Goal: Task Accomplishment & Management: Manage account settings

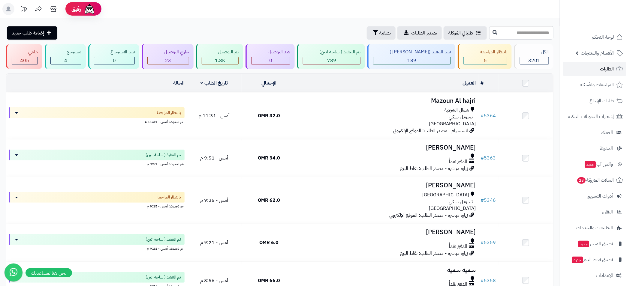
click at [608, 72] on span "الطلبات" at bounding box center [607, 69] width 14 height 8
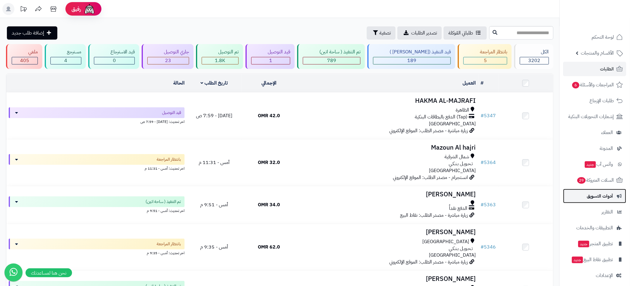
click at [601, 198] on span "أدوات التسويق" at bounding box center [600, 196] width 26 height 8
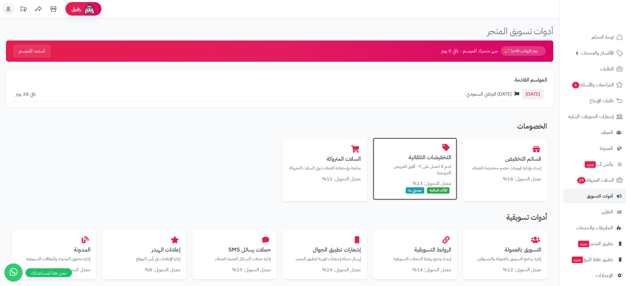
click at [398, 154] on div "التخفيضات التلقائية اشترِ X احصل على Y - أقوى العروض الترويجية معدل التحويل: 23…" at bounding box center [415, 169] width 84 height 62
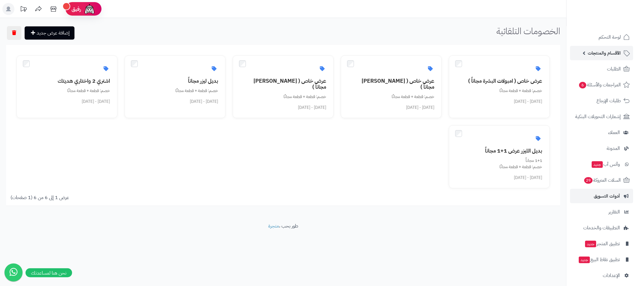
click at [583, 56] on link "الأقسام والمنتجات" at bounding box center [601, 53] width 63 height 14
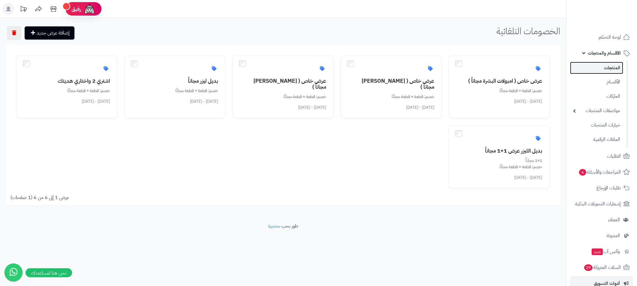
click at [607, 69] on link "المنتجات" at bounding box center [596, 68] width 53 height 12
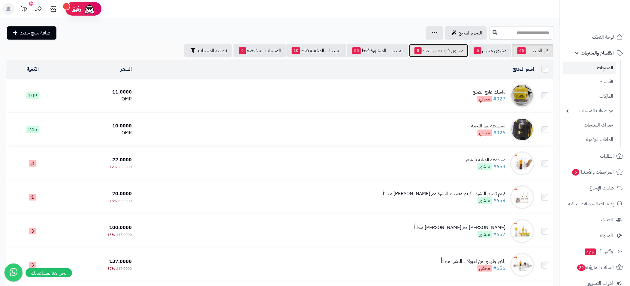
click at [435, 54] on link "مخزون قارب على النفاذ 8" at bounding box center [438, 50] width 59 height 13
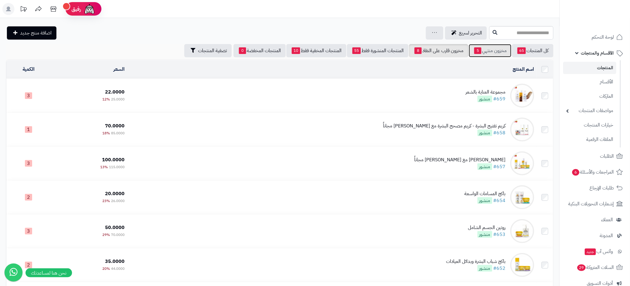
click at [481, 49] on link "مخزون منتهي 5" at bounding box center [490, 50] width 43 height 13
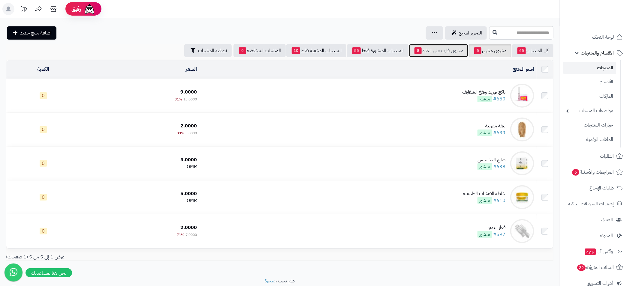
click at [456, 49] on link "مخزون قارب على النفاذ 8" at bounding box center [438, 50] width 59 height 13
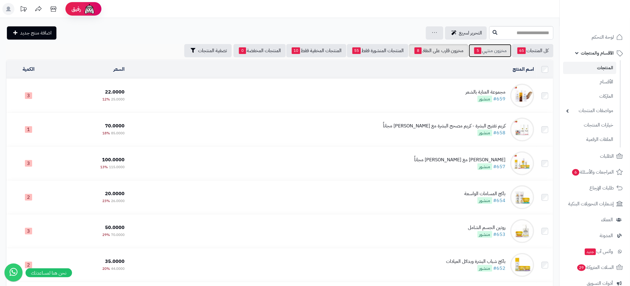
click at [488, 52] on link "مخزون منتهي 5" at bounding box center [490, 50] width 43 height 13
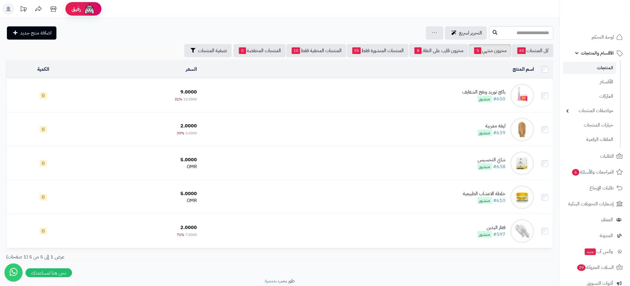
click at [579, 53] on link "الأقسام والمنتجات" at bounding box center [594, 53] width 63 height 14
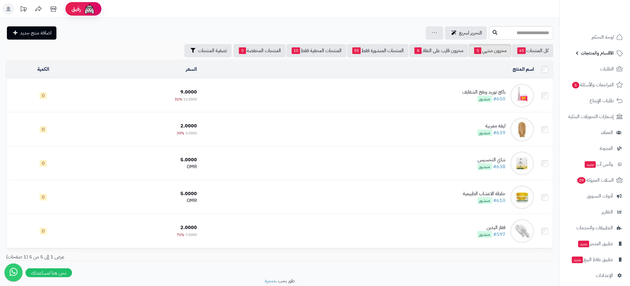
click at [576, 53] on link "الأقسام والمنتجات" at bounding box center [594, 53] width 63 height 14
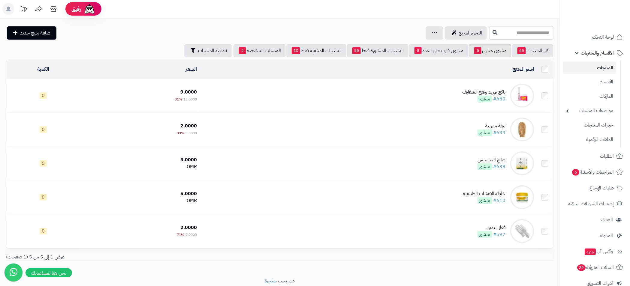
click at [608, 65] on link "المنتجات" at bounding box center [589, 68] width 53 height 12
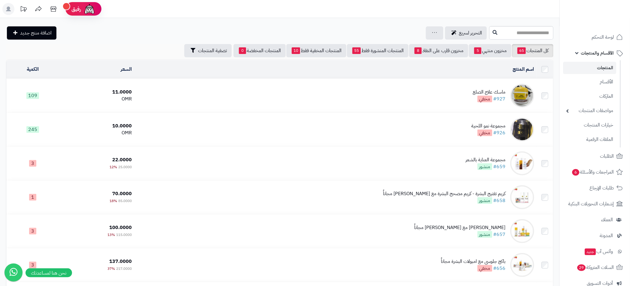
click at [577, 51] on link "الأقسام والمنتجات" at bounding box center [594, 53] width 63 height 14
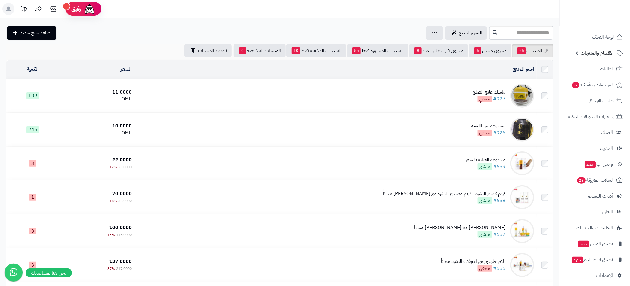
click at [579, 53] on link "الأقسام والمنتجات" at bounding box center [594, 53] width 63 height 14
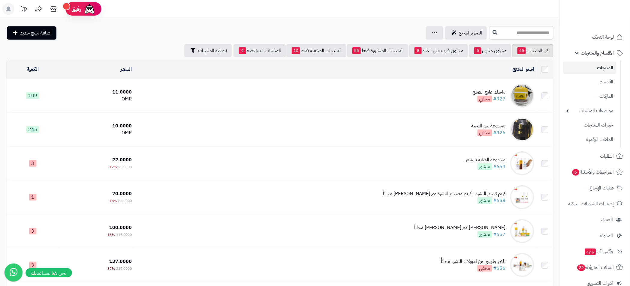
click at [600, 62] on link "المنتجات" at bounding box center [589, 68] width 53 height 12
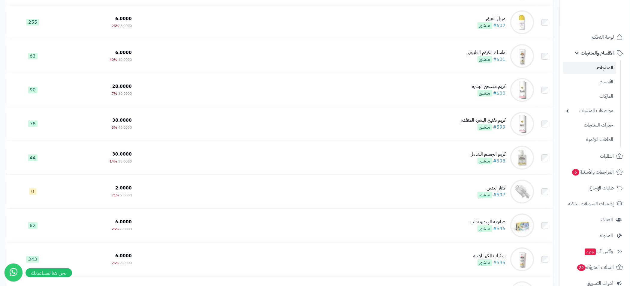
scroll to position [2057, 0]
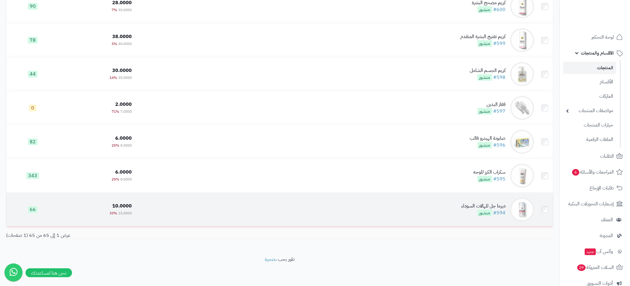
click at [286, 205] on td "ديرما جل للهالات السوداء #594 منشور" at bounding box center [335, 210] width 402 height 34
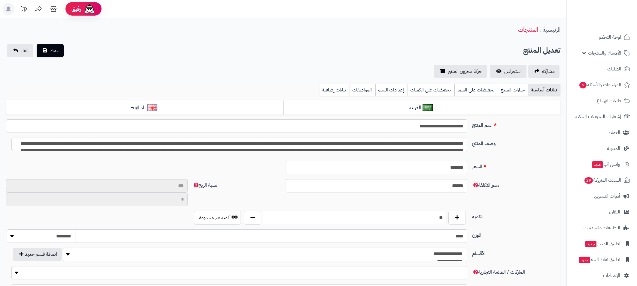
type input "**"
type input "*********"
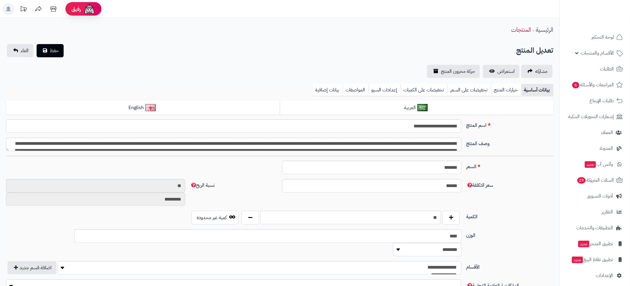
type input "*****"
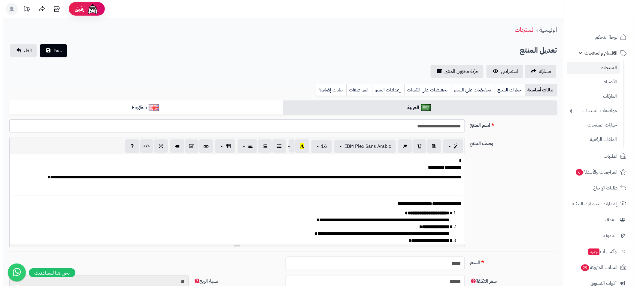
scroll to position [0, 7]
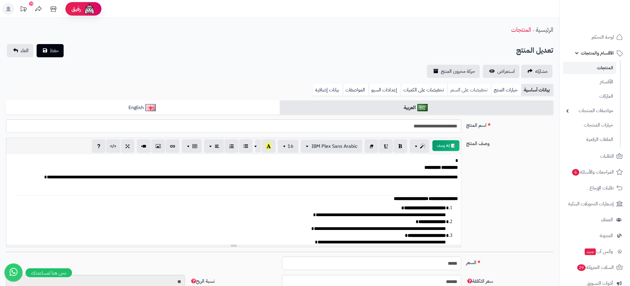
click at [477, 90] on link "تخفيضات على السعر" at bounding box center [469, 90] width 44 height 12
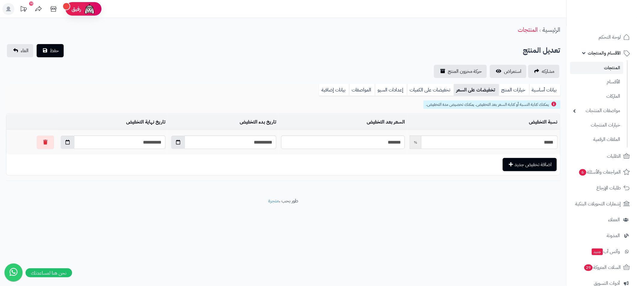
click at [613, 68] on link "المنتجات" at bounding box center [596, 68] width 53 height 12
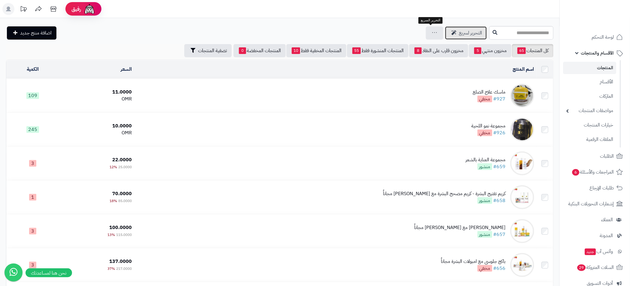
click at [459, 34] on span "التحرير لسريع" at bounding box center [470, 32] width 23 height 7
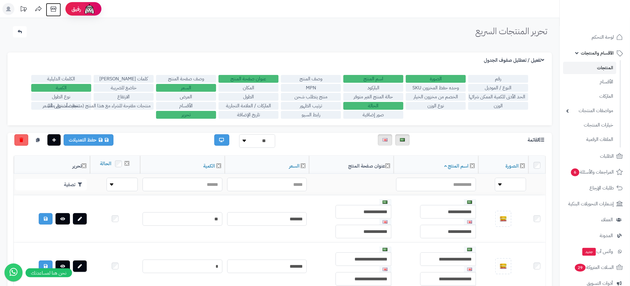
click at [54, 8] on icon at bounding box center [53, 9] width 12 height 12
click at [197, 95] on label "العرض" at bounding box center [186, 97] width 60 height 8
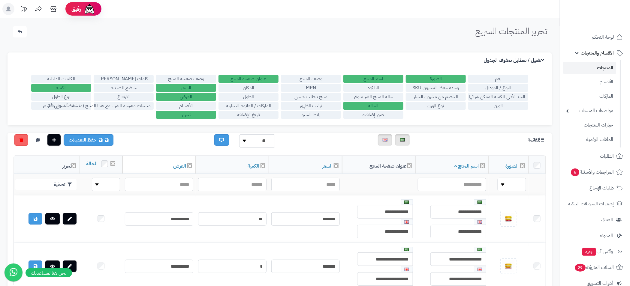
click at [194, 97] on label "العرض" at bounding box center [186, 97] width 60 height 8
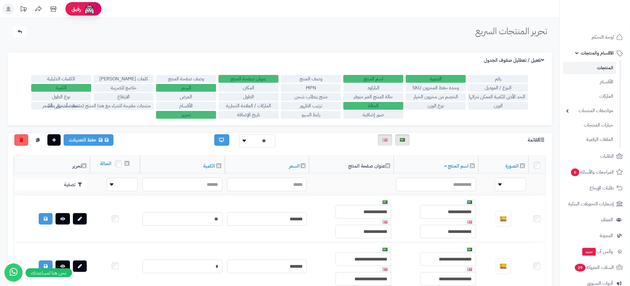
click at [596, 64] on link "المنتجات" at bounding box center [589, 68] width 53 height 12
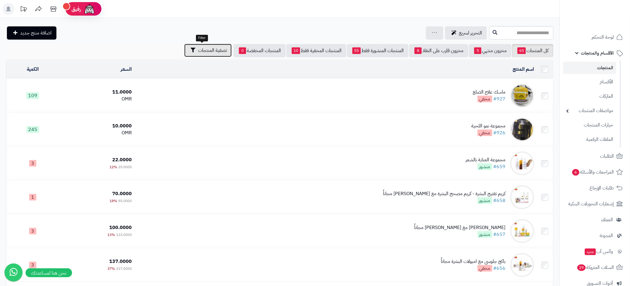
click at [206, 53] on span "تصفية المنتجات" at bounding box center [212, 50] width 29 height 7
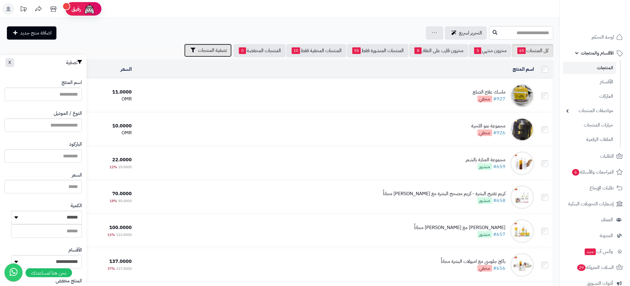
click at [206, 53] on span "تصفية المنتجات" at bounding box center [212, 50] width 29 height 7
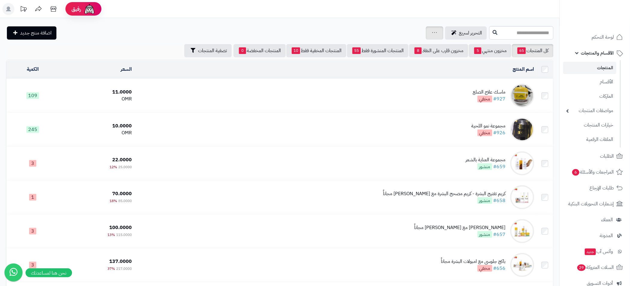
click at [426, 34] on div "جرد مخزون المنتجات جرد مخزون الخيارات فقط تعديل أسعار المنتجات الملصقات تصدير ا…" at bounding box center [434, 32] width 17 height 13
click at [459, 32] on span "التحرير لسريع" at bounding box center [470, 32] width 23 height 7
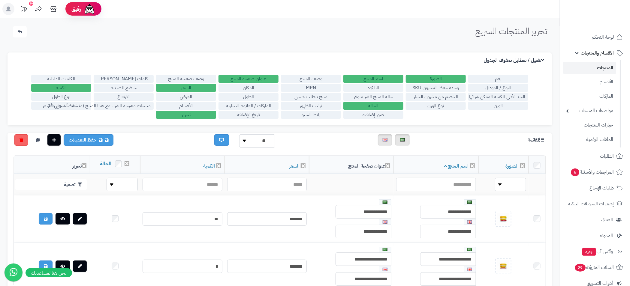
click at [72, 89] on label "الكمية" at bounding box center [61, 88] width 60 height 8
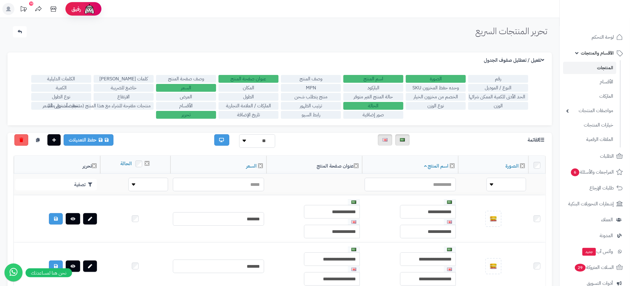
click at [183, 97] on label "العرض" at bounding box center [186, 97] width 60 height 8
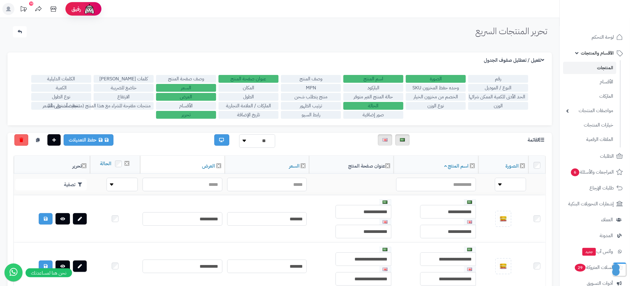
click at [184, 96] on label "العرض" at bounding box center [186, 97] width 60 height 8
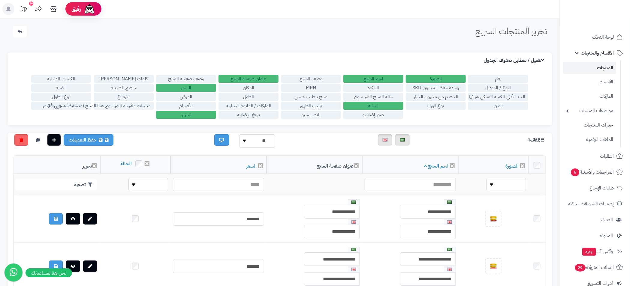
click at [94, 107] on label "منتجات مقترحة للشراء مع هذا المنتج (منتجات تُشترى معًا)" at bounding box center [124, 106] width 60 height 8
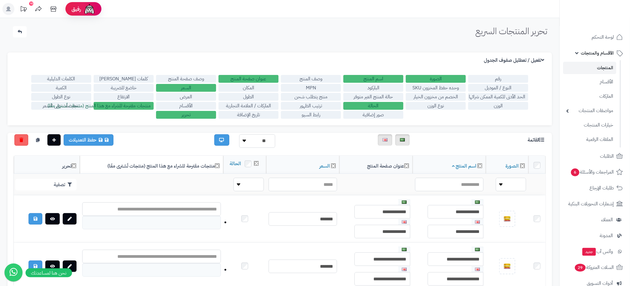
click at [94, 107] on label "منتجات مقترحة للشراء مع هذا المنتج (منتجات تُشترى معًا)" at bounding box center [124, 106] width 60 height 8
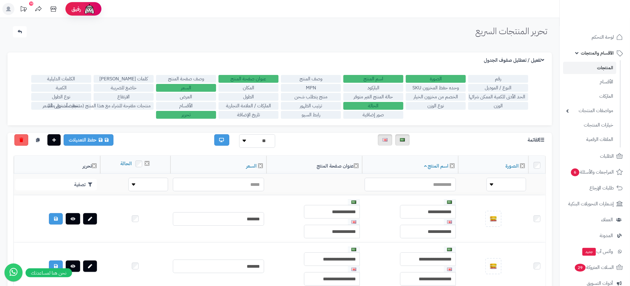
click at [190, 107] on label "الأقسام" at bounding box center [186, 106] width 60 height 8
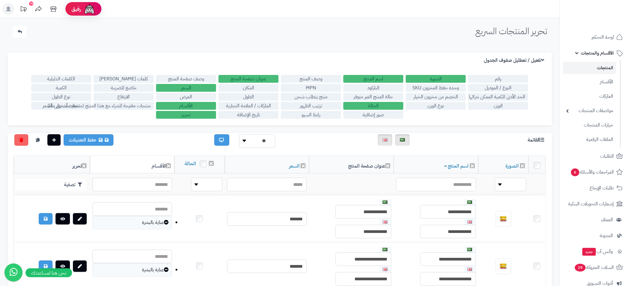
click at [190, 107] on label "الأقسام" at bounding box center [186, 106] width 60 height 8
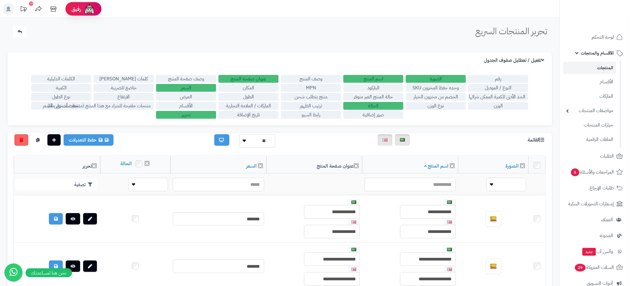
click at [198, 97] on label "العرض" at bounding box center [186, 97] width 60 height 8
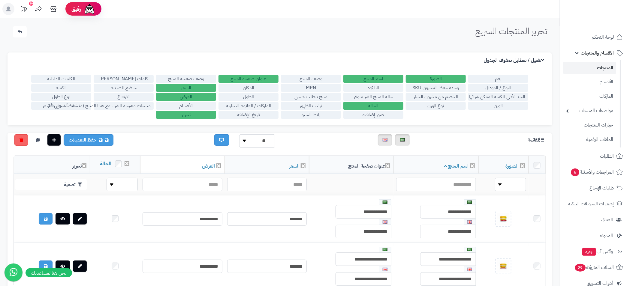
click at [198, 97] on label "العرض" at bounding box center [186, 97] width 60 height 8
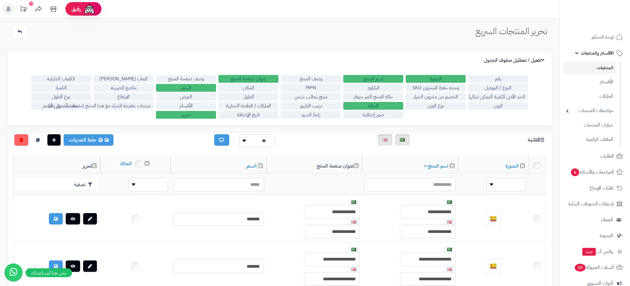
click at [264, 80] on label "عنوان صفحة المنتج" at bounding box center [248, 79] width 60 height 8
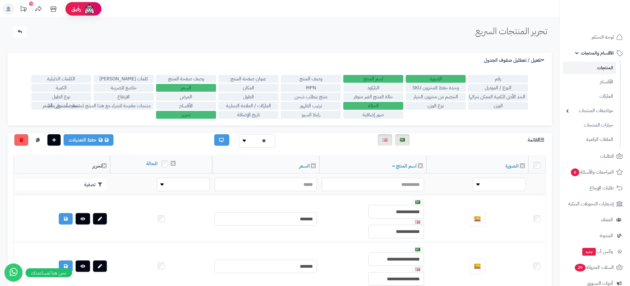
click at [264, 80] on label "عنوان صفحة المنتج" at bounding box center [248, 79] width 60 height 8
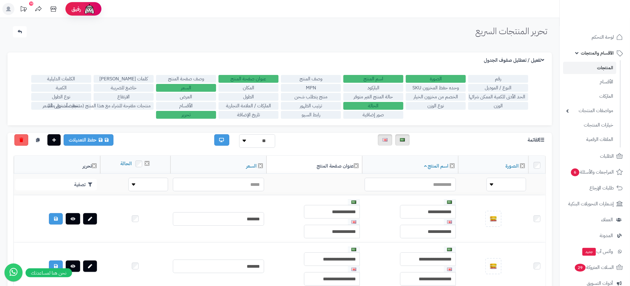
click at [264, 80] on label "عنوان صفحة المنتج" at bounding box center [248, 79] width 60 height 8
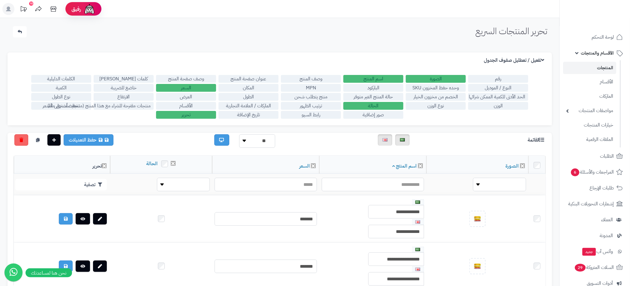
click at [264, 80] on label "عنوان صفحة المنتج" at bounding box center [248, 79] width 60 height 8
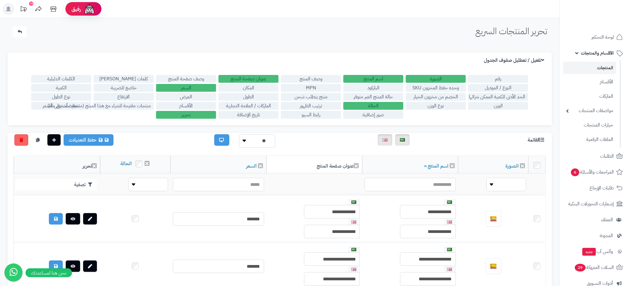
click at [264, 80] on label "عنوان صفحة المنتج" at bounding box center [248, 79] width 60 height 8
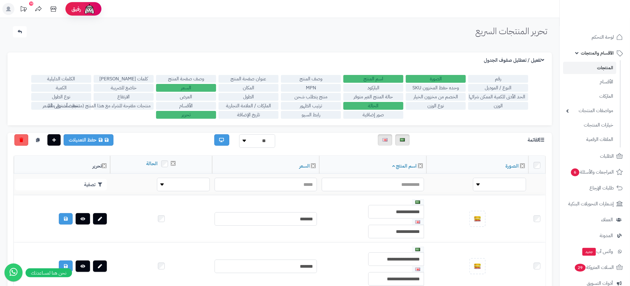
scroll to position [135, 0]
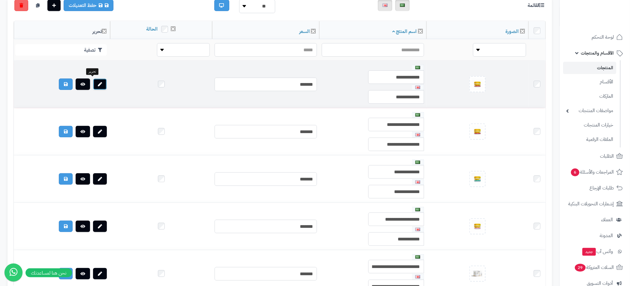
click at [98, 84] on icon at bounding box center [100, 84] width 4 height 4
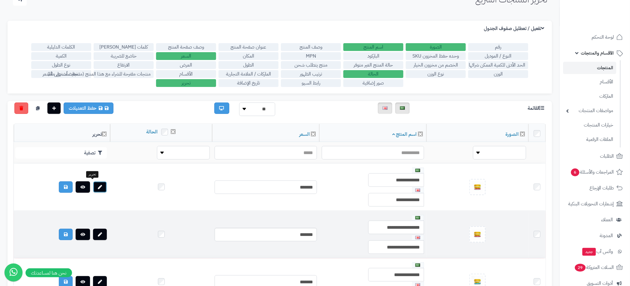
scroll to position [0, 0]
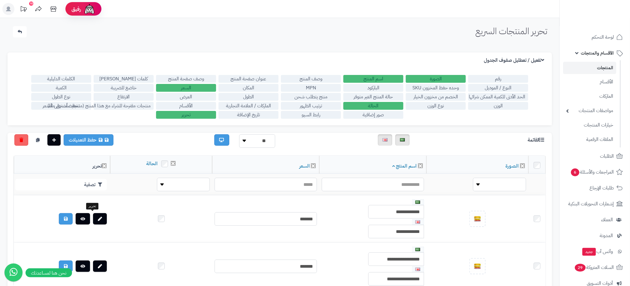
click at [607, 69] on link "المنتجات" at bounding box center [589, 68] width 53 height 12
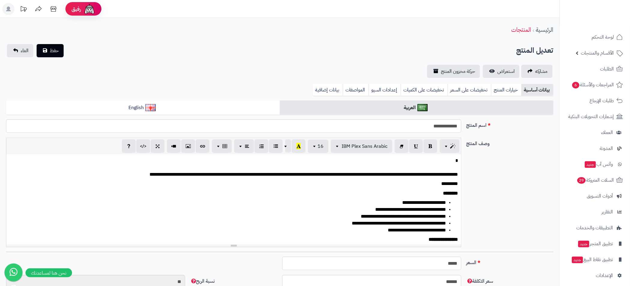
scroll to position [0, 7]
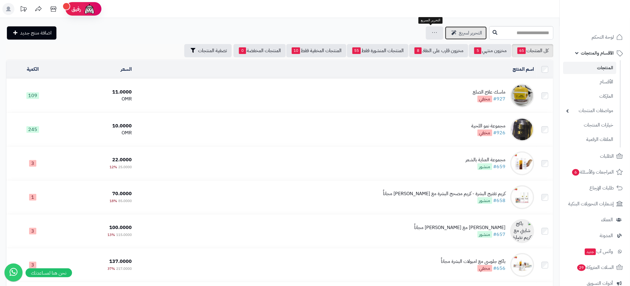
click at [459, 30] on span "التحرير لسريع" at bounding box center [470, 32] width 23 height 7
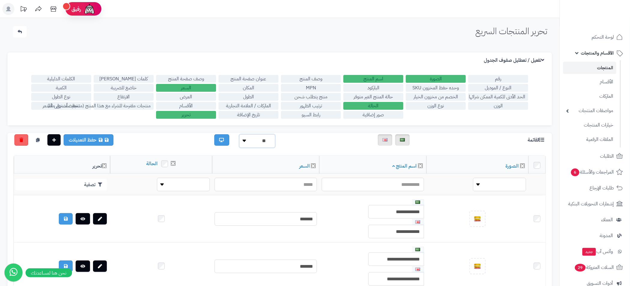
click at [246, 140] on select "** ** **" at bounding box center [257, 141] width 36 height 14
select select "**********"
click at [239, 134] on select "** ** **" at bounding box center [257, 141] width 36 height 14
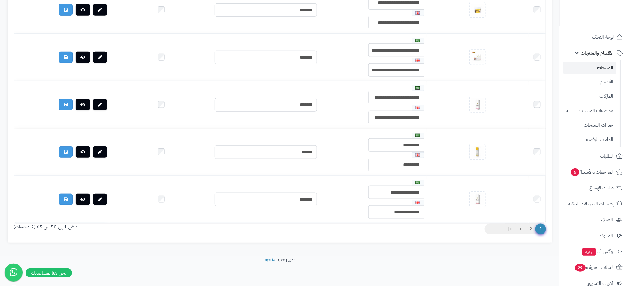
scroll to position [2362, 0]
click at [528, 230] on link "2" at bounding box center [531, 229] width 10 height 11
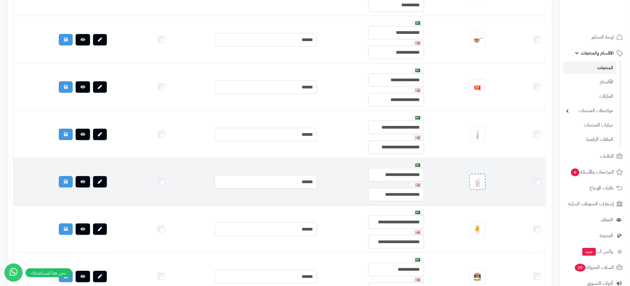
scroll to position [675, 0]
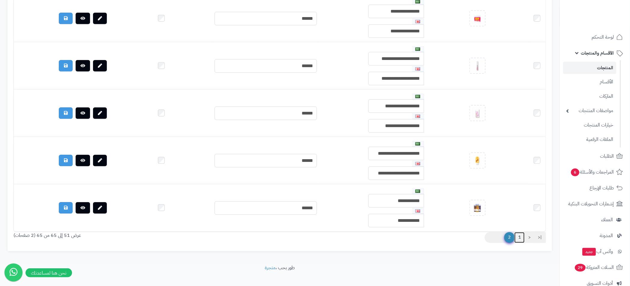
click at [520, 243] on link "1" at bounding box center [519, 237] width 10 height 11
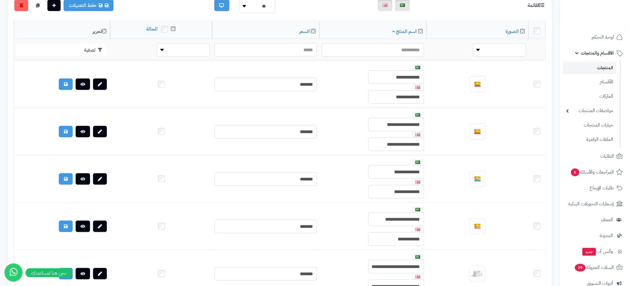
scroll to position [0, 0]
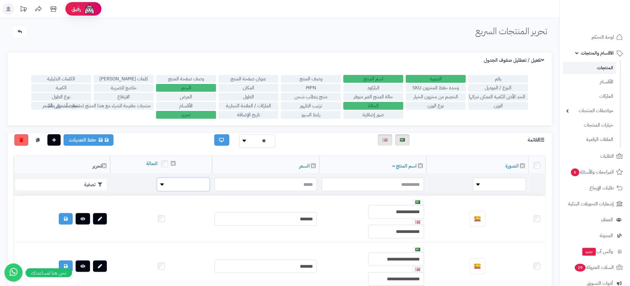
click at [157, 183] on select "**** ****" at bounding box center [183, 185] width 53 height 14
click at [542, 141] on icon at bounding box center [542, 139] width 5 height 5
click at [544, 62] on icon at bounding box center [542, 60] width 3 height 5
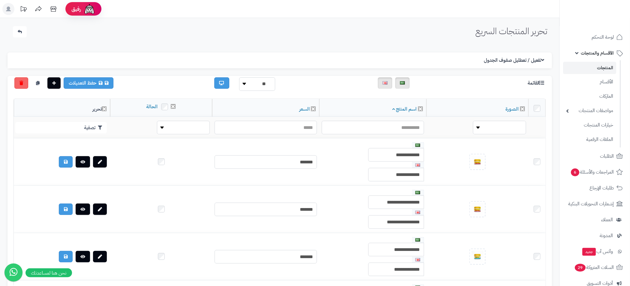
click at [544, 62] on icon at bounding box center [542, 60] width 3 height 5
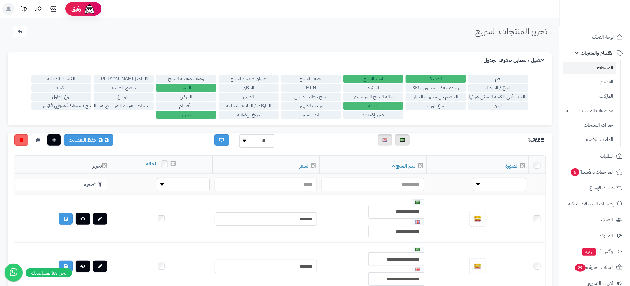
click at [176, 95] on label "العرض" at bounding box center [186, 97] width 60 height 8
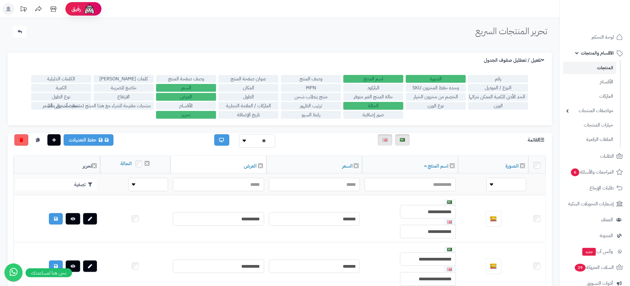
click at [595, 69] on link "المنتجات" at bounding box center [589, 68] width 53 height 12
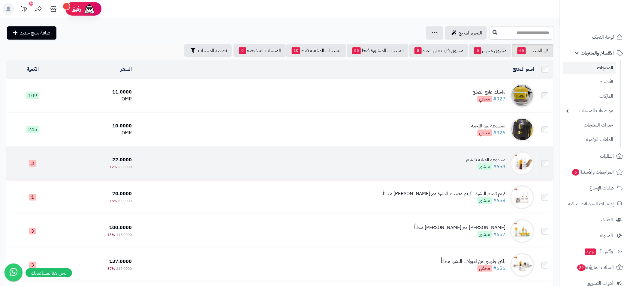
click at [172, 158] on td "مجموعة العناية بالشعر #659 منشور" at bounding box center [335, 164] width 402 height 34
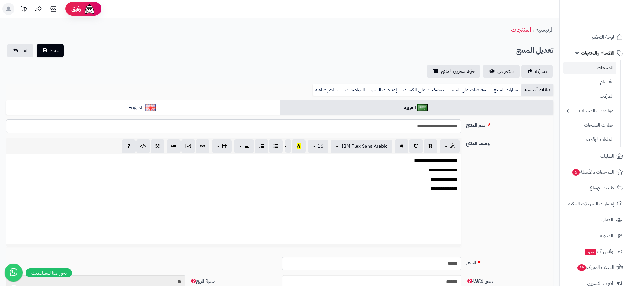
select select
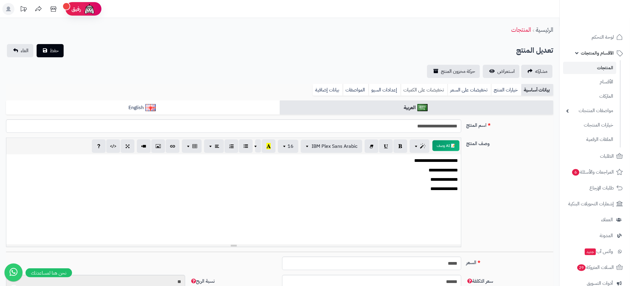
click at [429, 91] on link "تخفيضات على الكميات" at bounding box center [424, 90] width 47 height 12
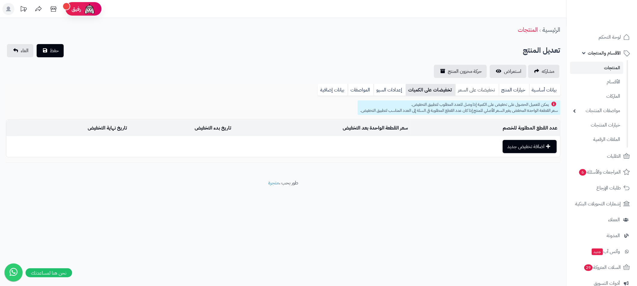
click at [462, 89] on link "تخفيضات على السعر" at bounding box center [477, 90] width 44 height 12
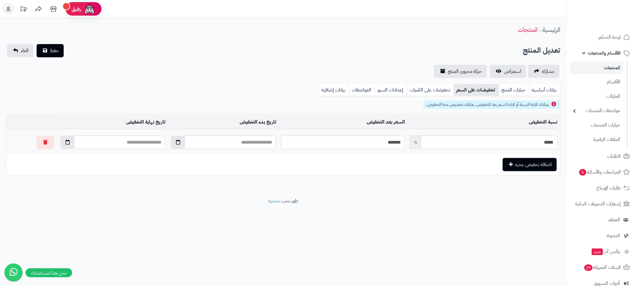
click at [605, 69] on link "المنتجات" at bounding box center [596, 68] width 53 height 12
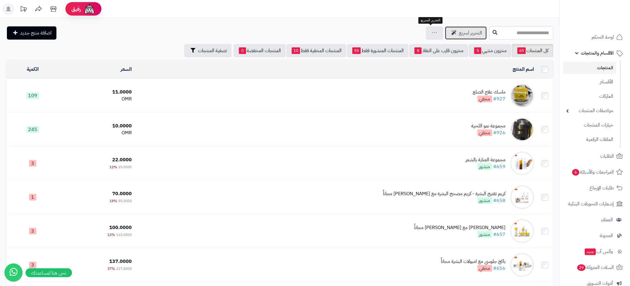
click at [459, 32] on span "التحرير لسريع" at bounding box center [470, 32] width 23 height 7
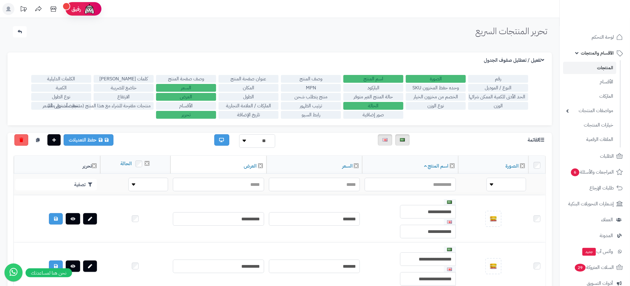
click at [541, 56] on div "تفعيل / تعطليل صفوف الجدول" at bounding box center [280, 61] width 544 height 16
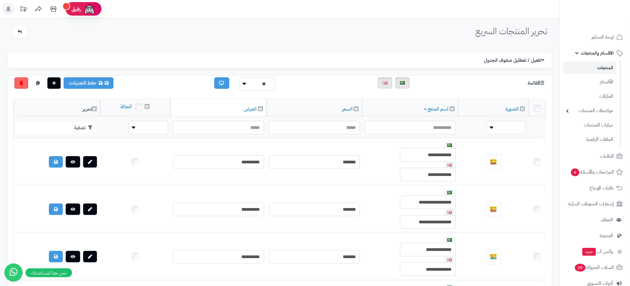
click at [541, 56] on div "تفعيل / تعطليل صفوف الجدول" at bounding box center [280, 61] width 544 height 16
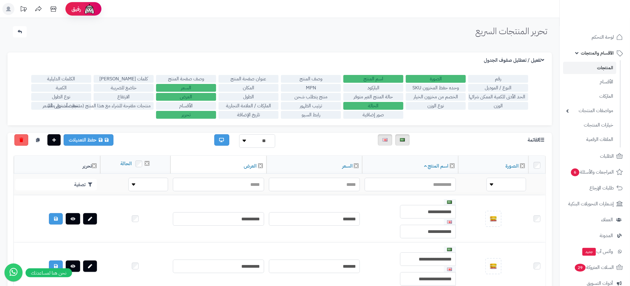
click at [193, 97] on label "العرض" at bounding box center [186, 97] width 60 height 8
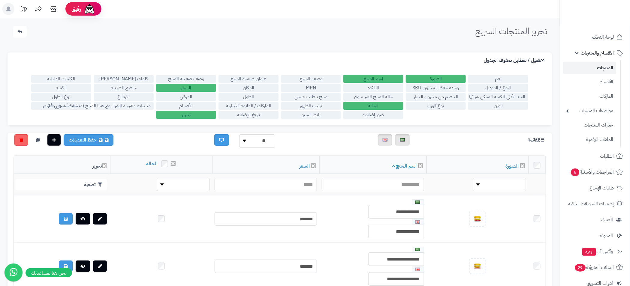
click at [196, 117] on label "تحرير" at bounding box center [186, 115] width 60 height 8
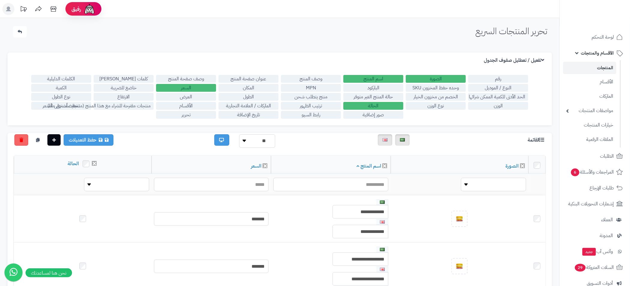
click at [196, 116] on label "تحرير" at bounding box center [186, 115] width 60 height 8
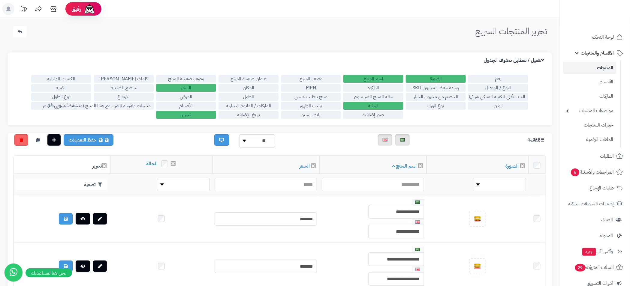
click at [247, 115] on label "تاريخ الإضافة" at bounding box center [248, 115] width 60 height 8
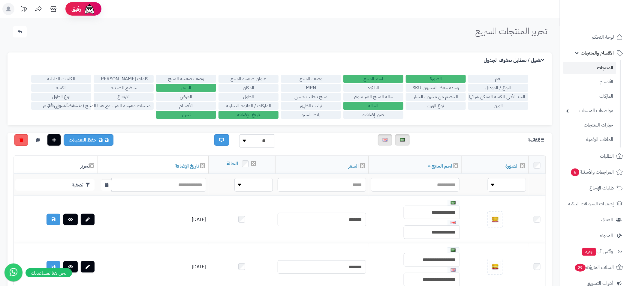
click at [247, 115] on label "تاريخ الإضافة" at bounding box center [248, 115] width 60 height 8
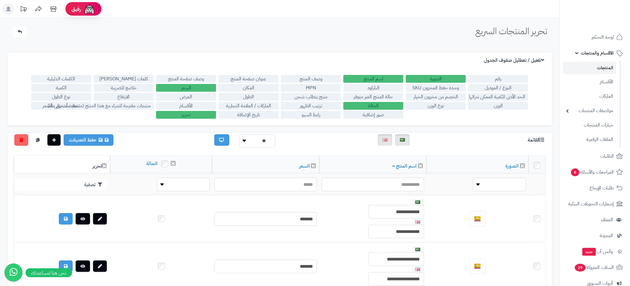
click at [251, 107] on label "الماركات / العلامة التجارية" at bounding box center [248, 106] width 60 height 8
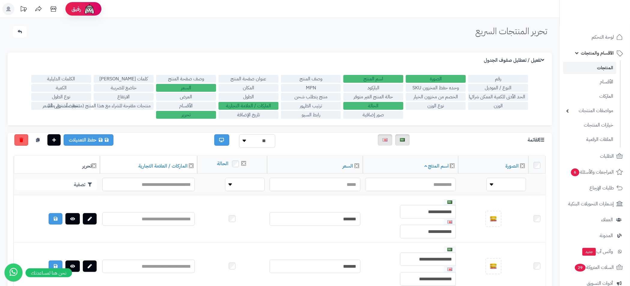
click at [251, 107] on label "الماركات / العلامة التجارية" at bounding box center [248, 106] width 60 height 8
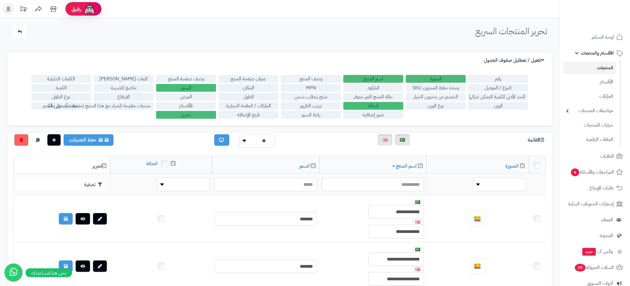
click at [321, 88] on label "MPN" at bounding box center [311, 88] width 60 height 8
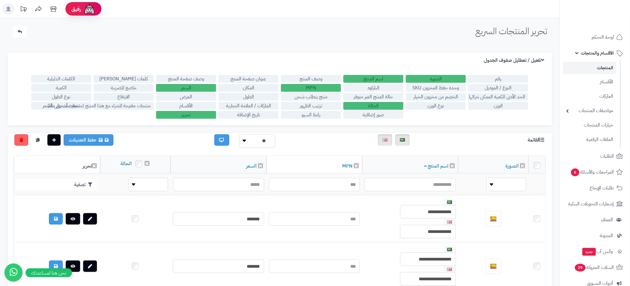
click at [321, 88] on label "MPN" at bounding box center [311, 88] width 60 height 8
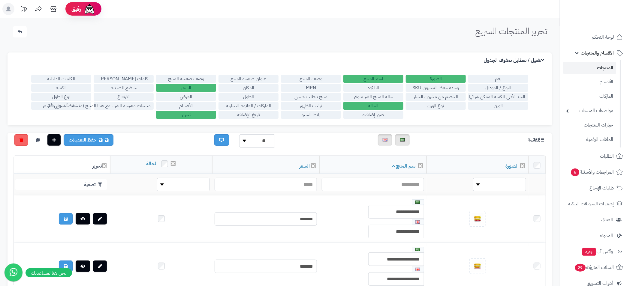
click at [605, 69] on link "المنتجات" at bounding box center [589, 68] width 53 height 12
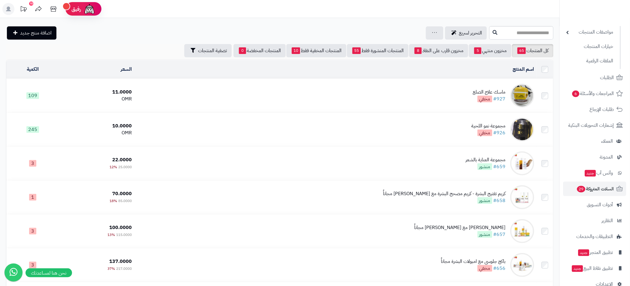
scroll to position [91, 0]
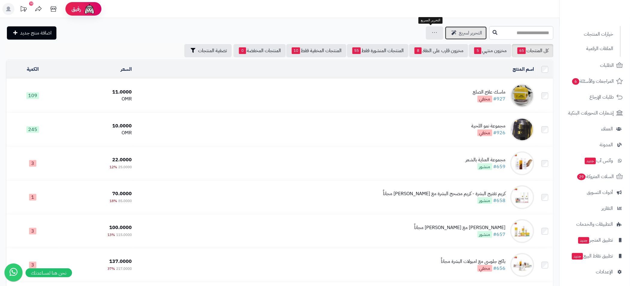
click at [459, 33] on span "التحرير لسريع" at bounding box center [470, 32] width 23 height 7
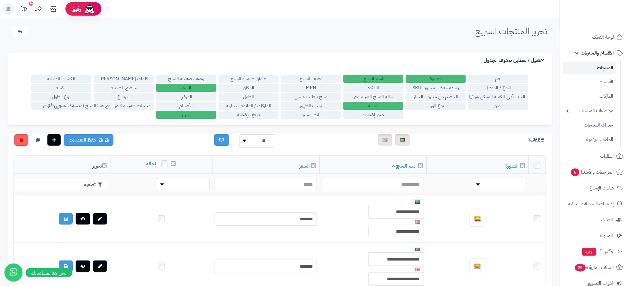
click at [434, 97] on label "الخصم من مخزون الخيار" at bounding box center [436, 97] width 60 height 8
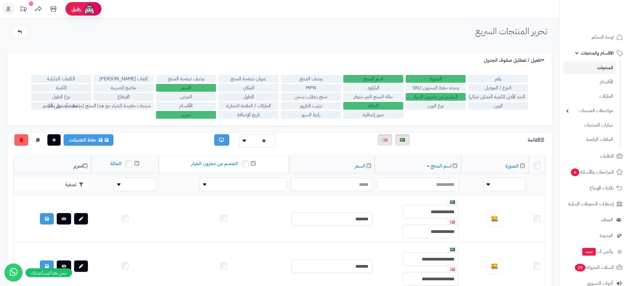
click at [434, 97] on label "الخصم من مخزون الخيار" at bounding box center [436, 97] width 60 height 8
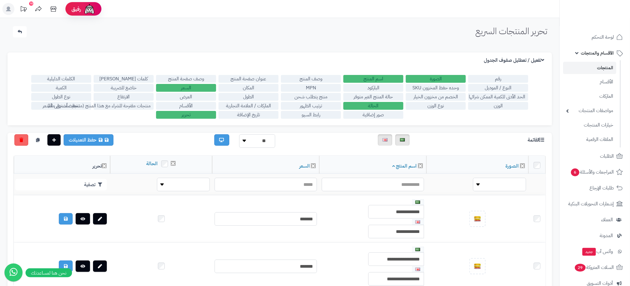
click at [94, 107] on label "منتجات مقترحة للشراء مع هذا المنتج (منتجات تُشترى معًا)" at bounding box center [124, 106] width 60 height 8
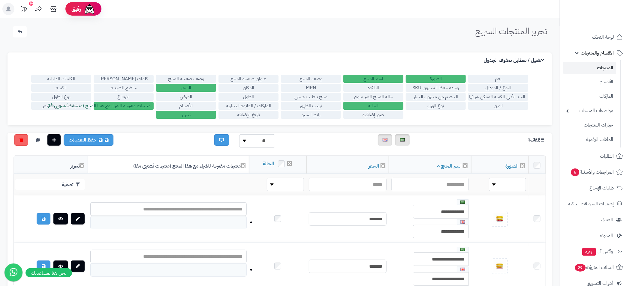
click at [94, 107] on label "منتجات مقترحة للشراء مع هذا المنتج (منتجات تُشترى معًا)" at bounding box center [124, 106] width 60 height 8
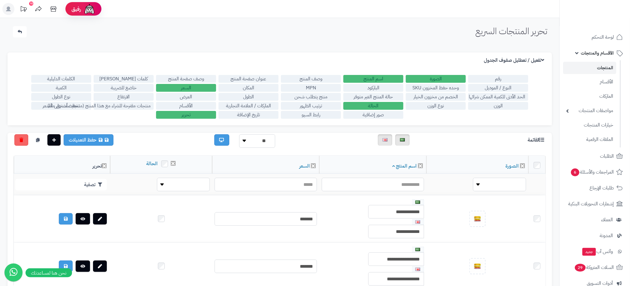
click at [112, 107] on label "منتجات مقترحة للشراء مع هذا المنتج (منتجات تُشترى معًا)" at bounding box center [124, 106] width 60 height 8
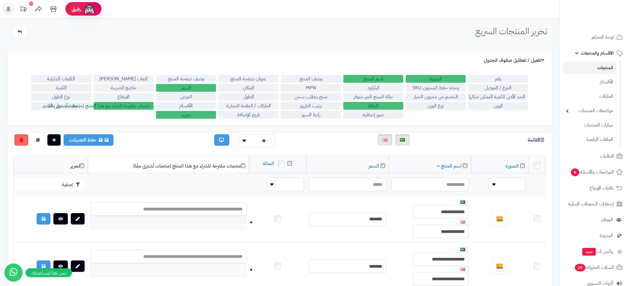
click at [112, 107] on label "منتجات مقترحة للشراء مع هذا المنتج (منتجات تُشترى معًا)" at bounding box center [124, 106] width 60 height 8
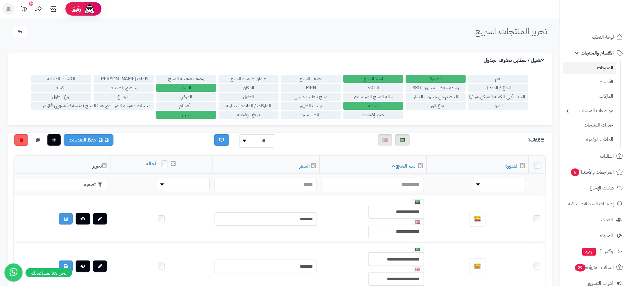
click at [35, 107] on label "تخفيضات على السعر" at bounding box center [61, 106] width 60 height 8
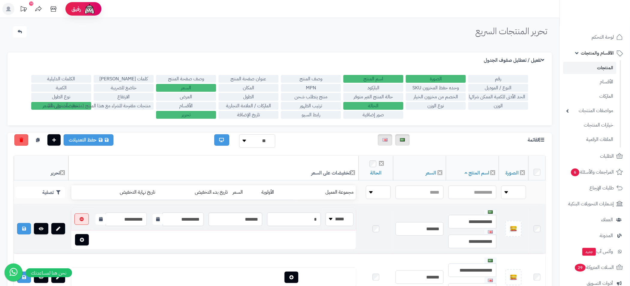
scroll to position [135, 0]
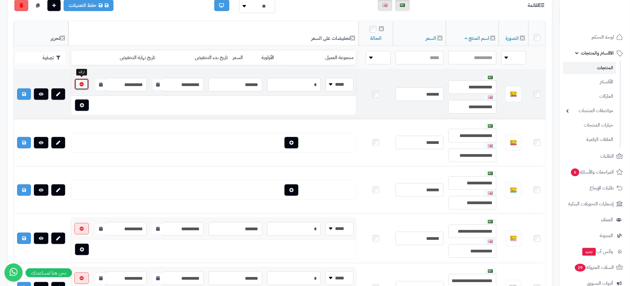
click at [84, 84] on button "button" at bounding box center [81, 84] width 14 height 11
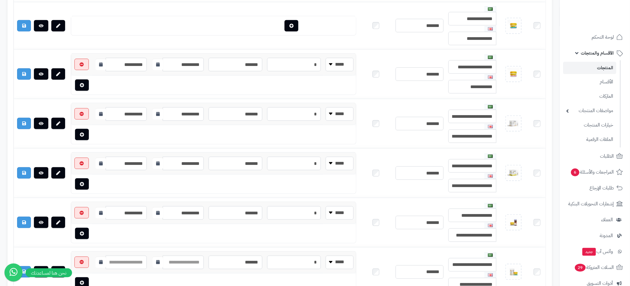
scroll to position [306, 0]
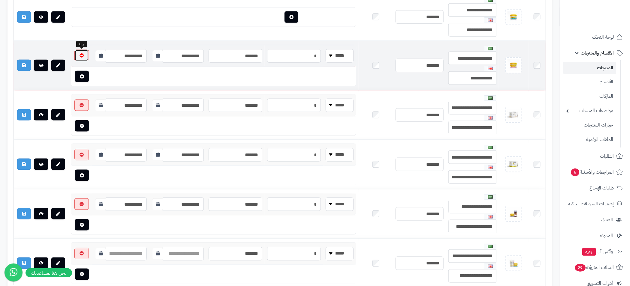
click at [84, 56] on button "button" at bounding box center [81, 55] width 14 height 11
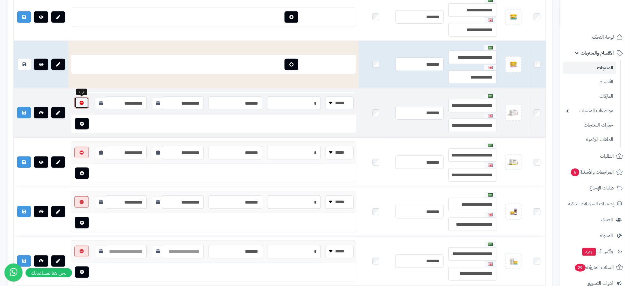
click at [83, 101] on icon "button" at bounding box center [82, 103] width 4 height 4
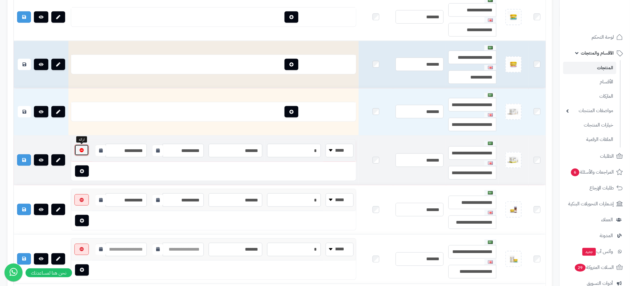
click at [84, 149] on button "button" at bounding box center [81, 150] width 14 height 11
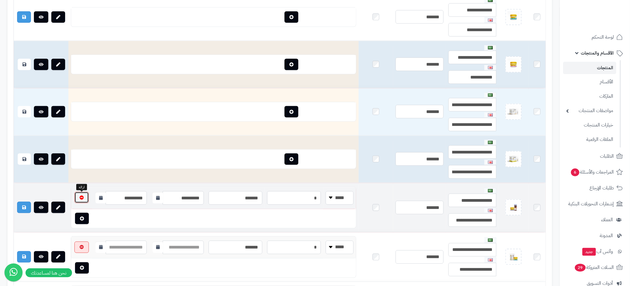
click at [83, 198] on icon "button" at bounding box center [82, 198] width 4 height 4
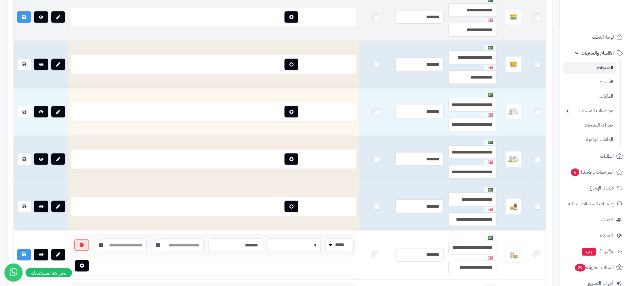
scroll to position [441, 0]
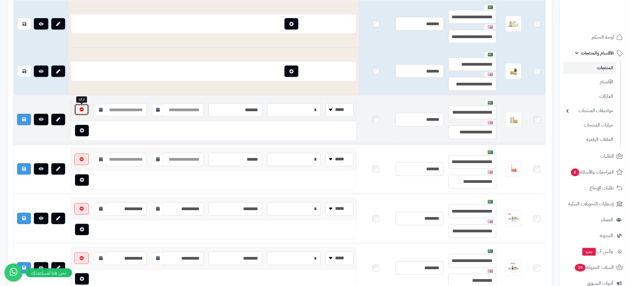
click at [83, 110] on icon "button" at bounding box center [82, 110] width 4 height 4
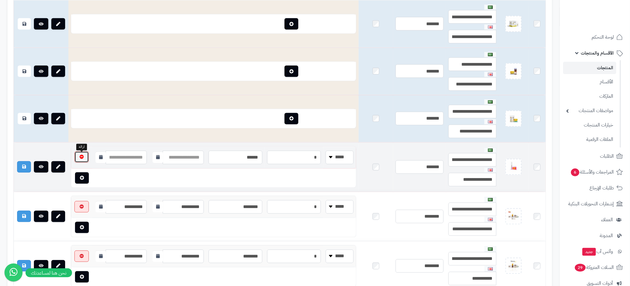
click at [83, 158] on icon "button" at bounding box center [82, 157] width 4 height 4
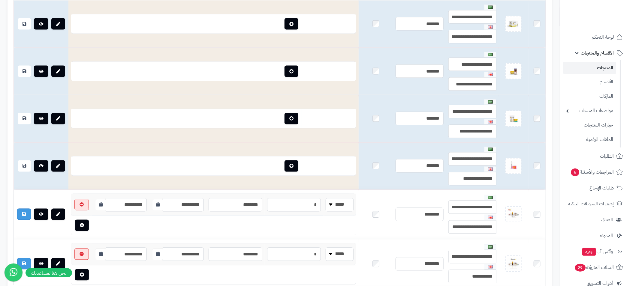
scroll to position [576, 0]
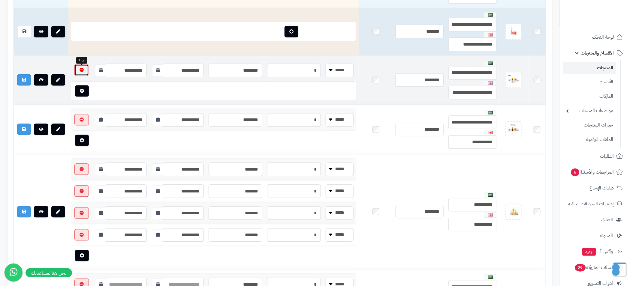
click at [87, 72] on button "button" at bounding box center [81, 69] width 14 height 11
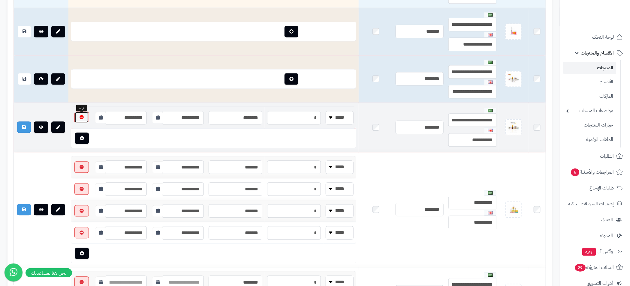
click at [83, 116] on button "button" at bounding box center [81, 117] width 14 height 11
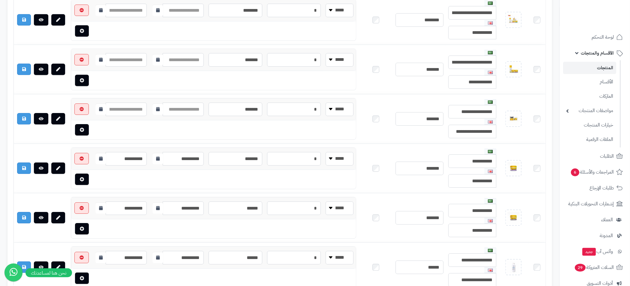
scroll to position [711, 0]
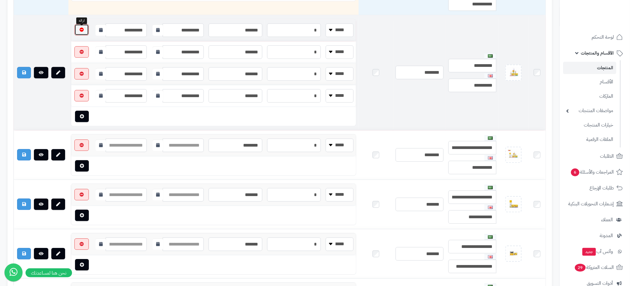
click at [80, 32] on icon "button" at bounding box center [82, 30] width 4 height 4
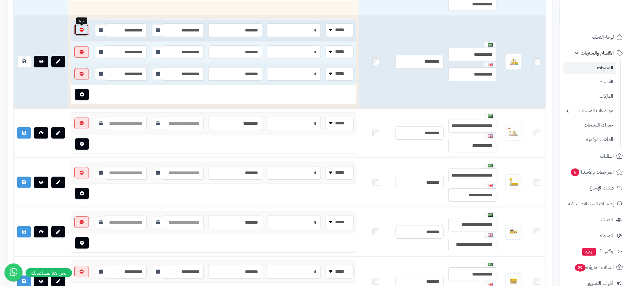
click at [83, 35] on button "button" at bounding box center [81, 29] width 14 height 11
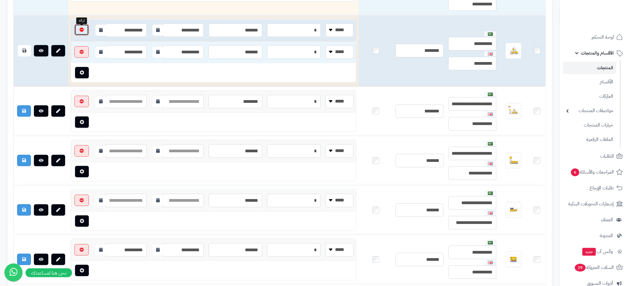
click at [84, 35] on button "button" at bounding box center [81, 29] width 14 height 11
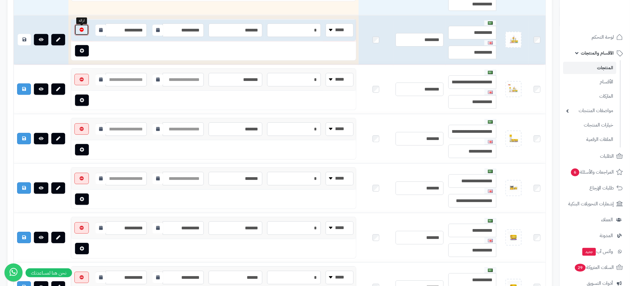
click at [84, 34] on button "button" at bounding box center [81, 29] width 14 height 11
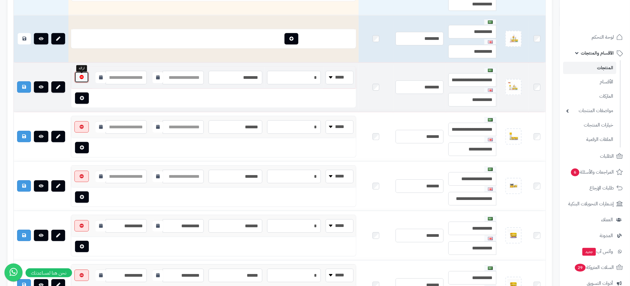
click at [84, 79] on button "button" at bounding box center [81, 76] width 14 height 11
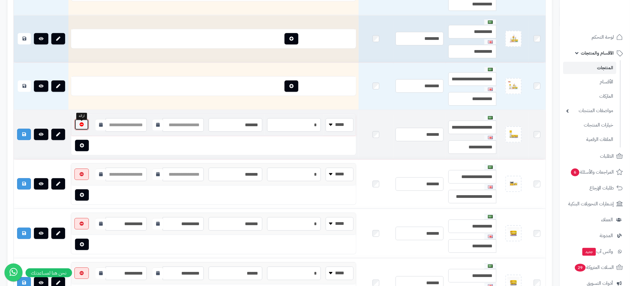
click at [81, 126] on icon "button" at bounding box center [82, 124] width 4 height 4
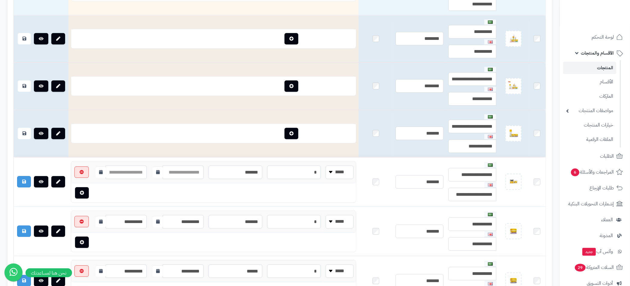
scroll to position [846, 0]
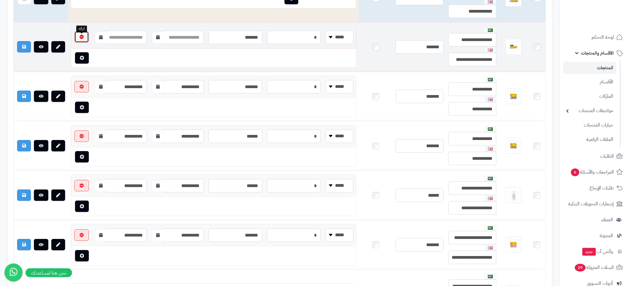
click at [84, 38] on button "button" at bounding box center [81, 36] width 14 height 11
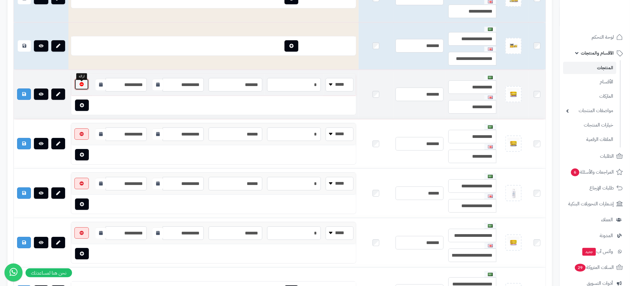
click at [83, 85] on icon "button" at bounding box center [82, 84] width 4 height 4
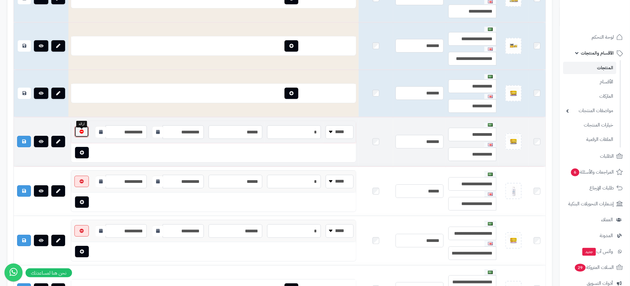
click at [85, 134] on button "button" at bounding box center [81, 131] width 14 height 11
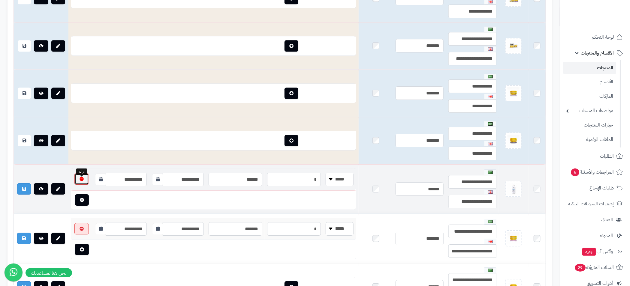
click at [82, 178] on button "button" at bounding box center [81, 178] width 14 height 11
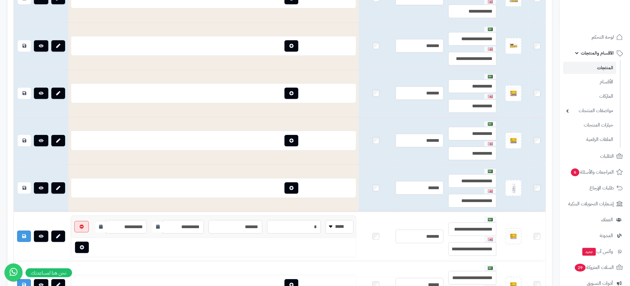
scroll to position [981, 0]
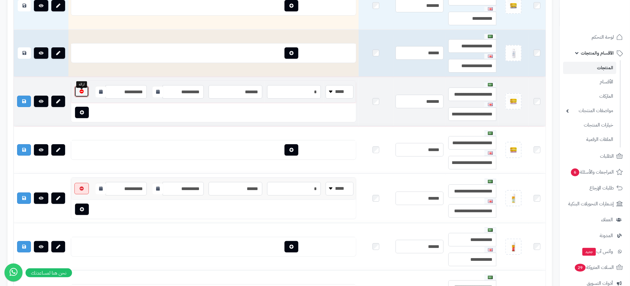
click at [82, 97] on button "button" at bounding box center [81, 91] width 14 height 11
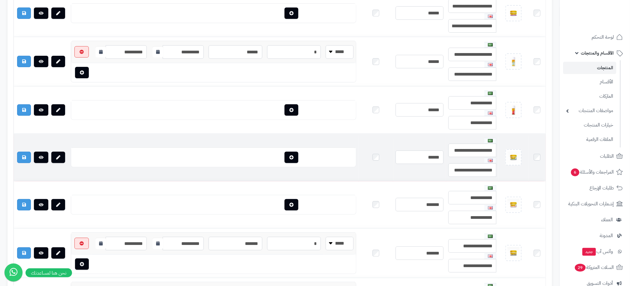
scroll to position [1116, 0]
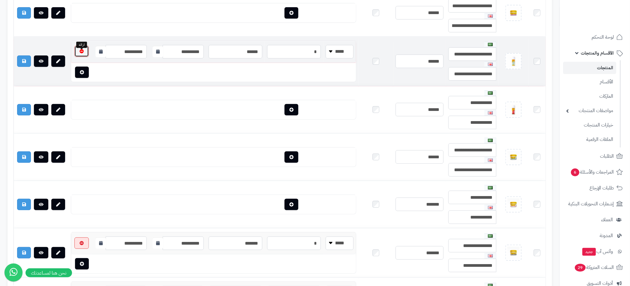
click at [81, 53] on icon "button" at bounding box center [82, 51] width 4 height 4
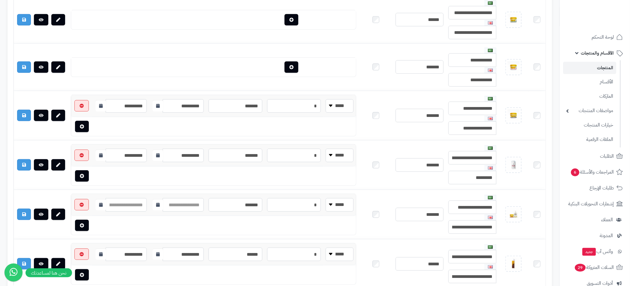
scroll to position [1251, 0]
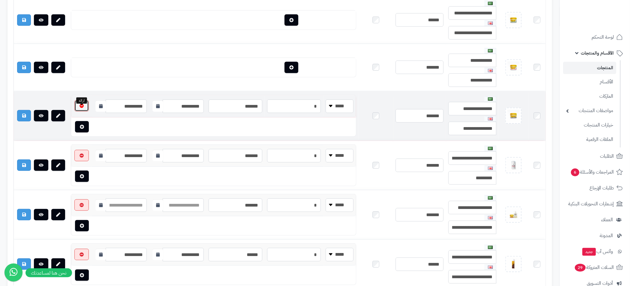
click at [80, 108] on icon "button" at bounding box center [82, 106] width 4 height 4
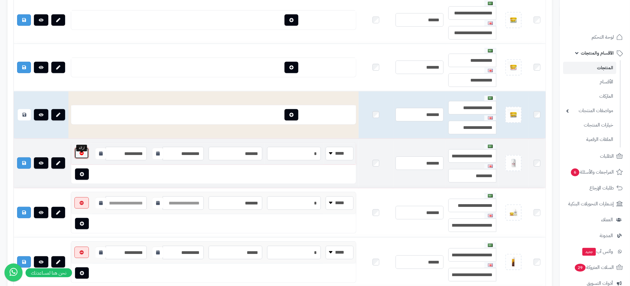
click at [83, 155] on icon "button" at bounding box center [82, 153] width 4 height 4
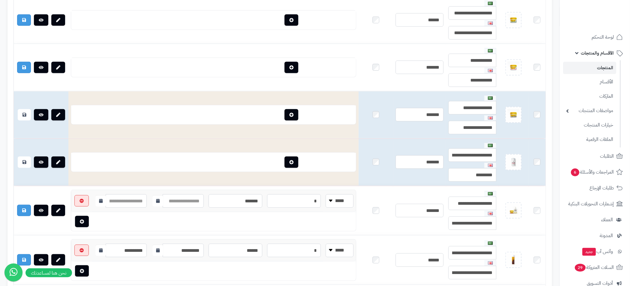
scroll to position [1386, 0]
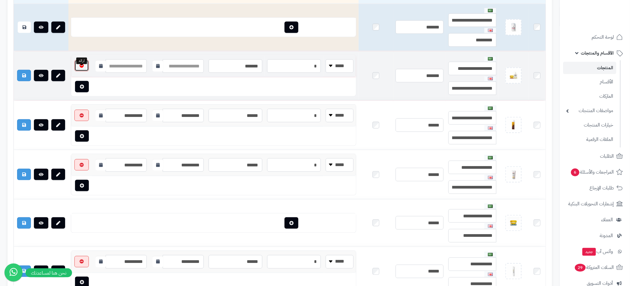
click at [84, 71] on button "button" at bounding box center [81, 65] width 14 height 11
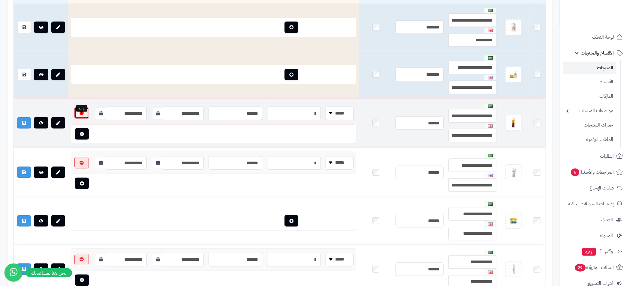
click at [81, 116] on button "button" at bounding box center [81, 112] width 14 height 11
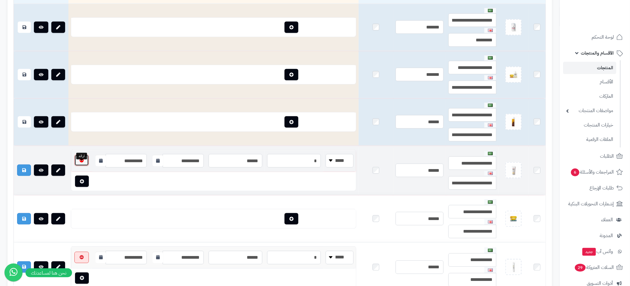
click at [83, 163] on icon "button" at bounding box center [82, 160] width 4 height 4
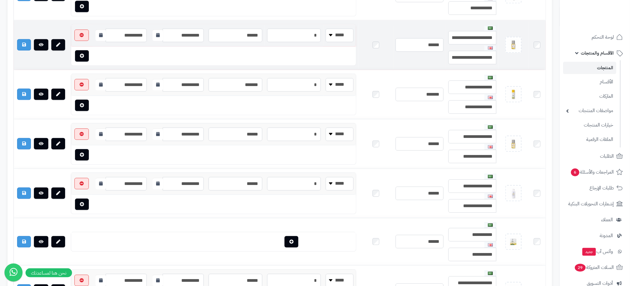
scroll to position [1521, 0]
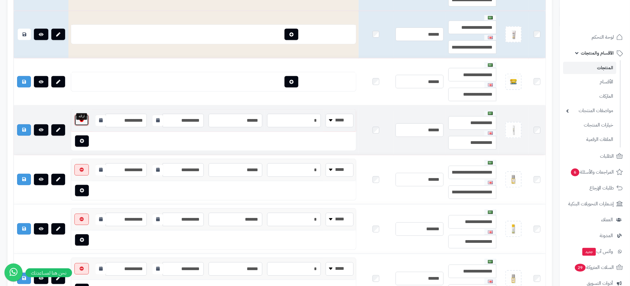
click at [80, 125] on button "button" at bounding box center [81, 120] width 14 height 11
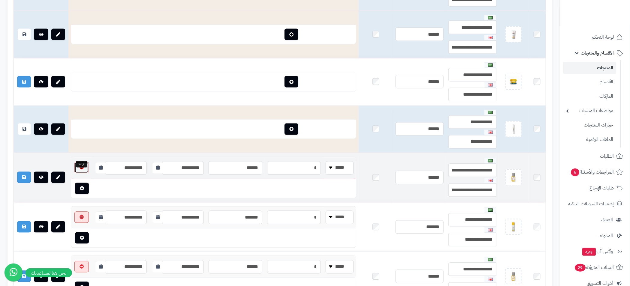
click at [83, 170] on icon "button" at bounding box center [82, 168] width 4 height 4
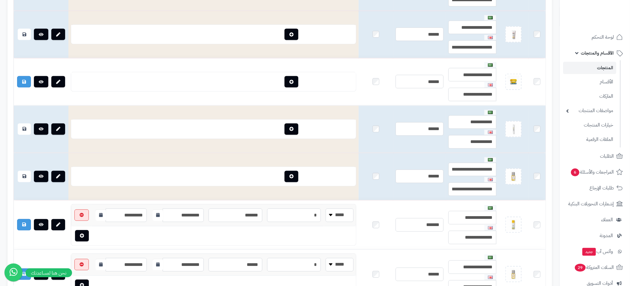
scroll to position [1656, 0]
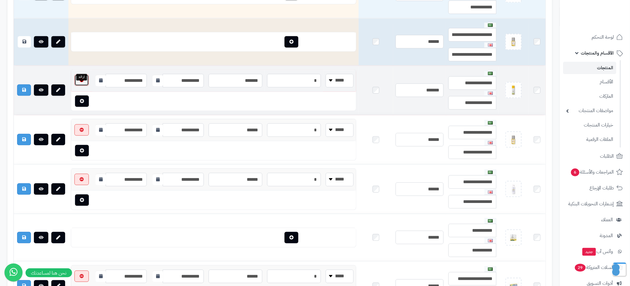
click at [81, 86] on button "button" at bounding box center [81, 79] width 14 height 11
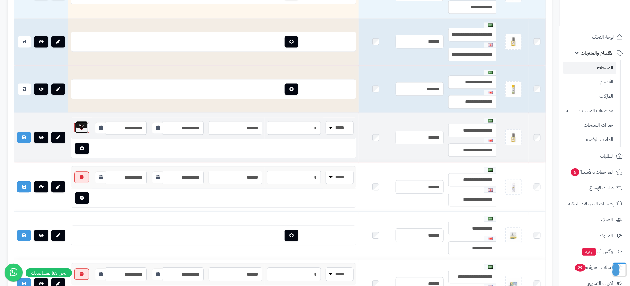
click at [83, 130] on icon "button" at bounding box center [82, 127] width 4 height 4
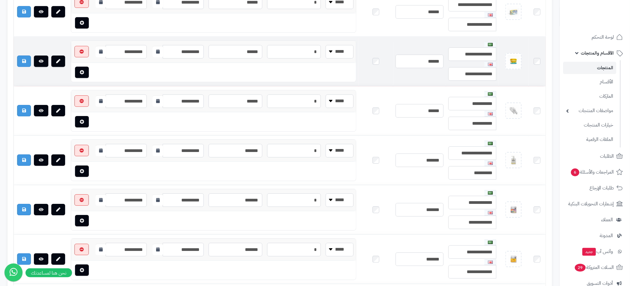
scroll to position [1791, 0]
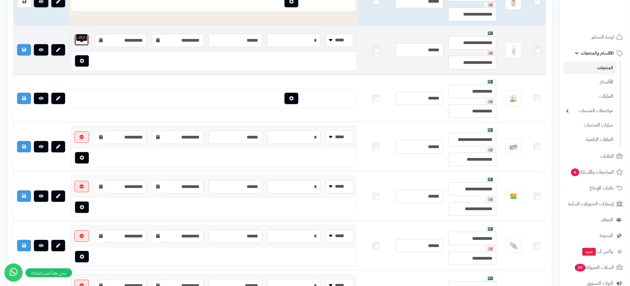
click at [81, 42] on icon "button" at bounding box center [82, 40] width 4 height 4
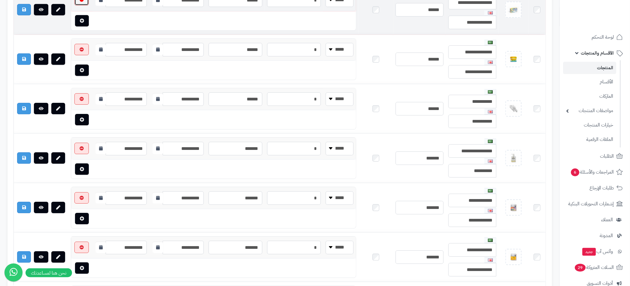
click at [84, 5] on button "button" at bounding box center [81, -1] width 14 height 11
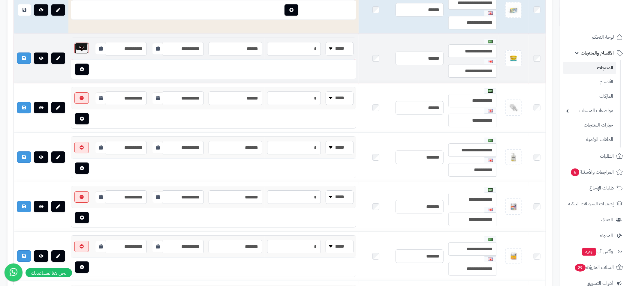
click at [80, 50] on icon "button" at bounding box center [82, 48] width 4 height 4
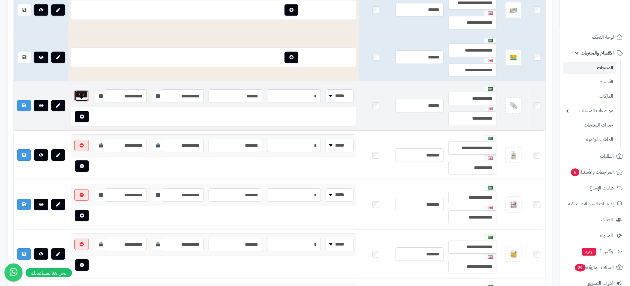
click at [82, 98] on icon "button" at bounding box center [82, 96] width 4 height 4
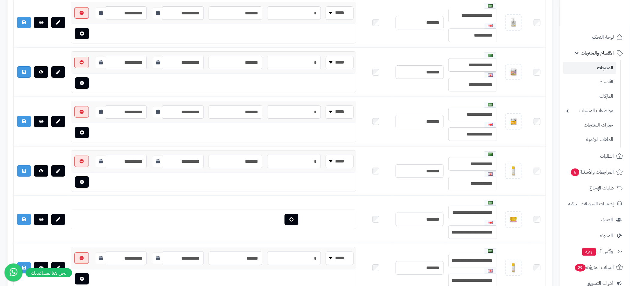
scroll to position [2061, 0]
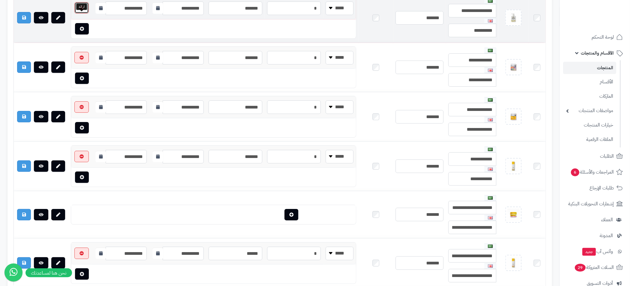
click at [81, 10] on icon "button" at bounding box center [82, 8] width 4 height 4
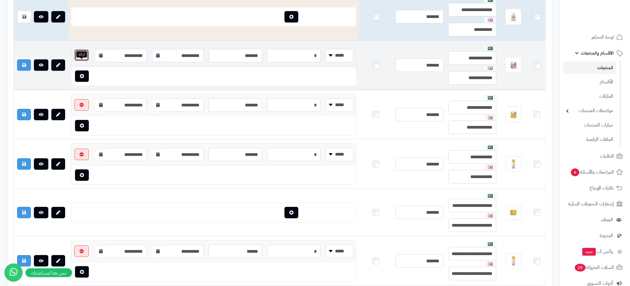
click at [83, 57] on icon "button" at bounding box center [82, 55] width 4 height 4
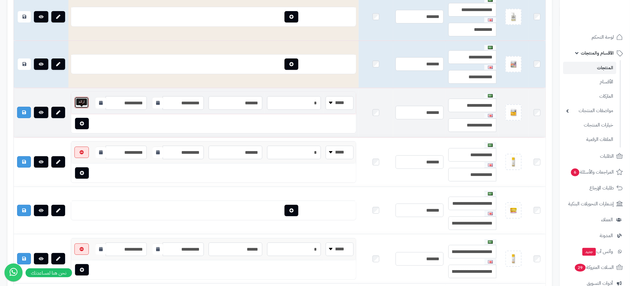
click at [81, 105] on icon "button" at bounding box center [82, 103] width 4 height 4
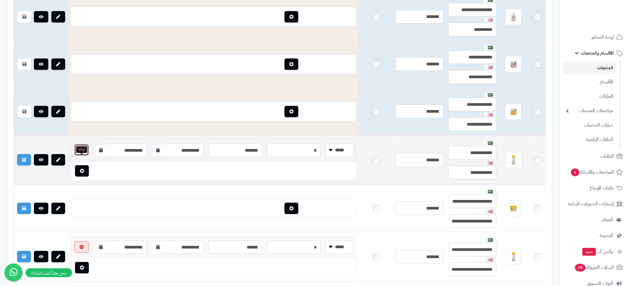
click at [83, 152] on icon "button" at bounding box center [82, 150] width 4 height 4
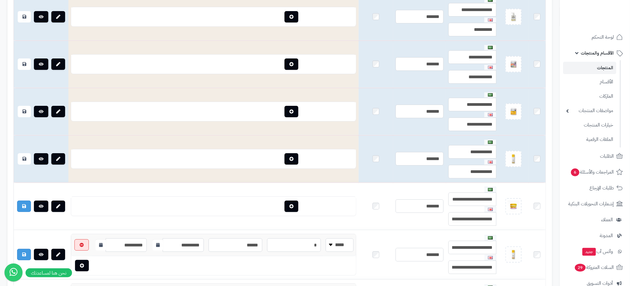
scroll to position [2195, 0]
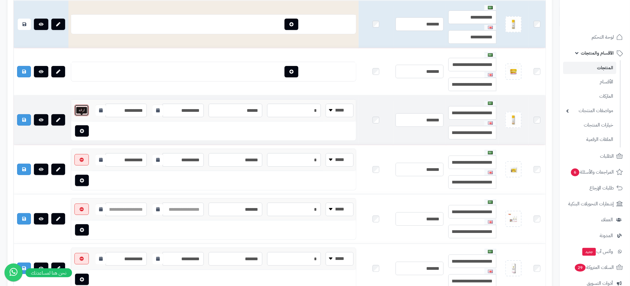
click at [80, 116] on button "button" at bounding box center [81, 110] width 14 height 11
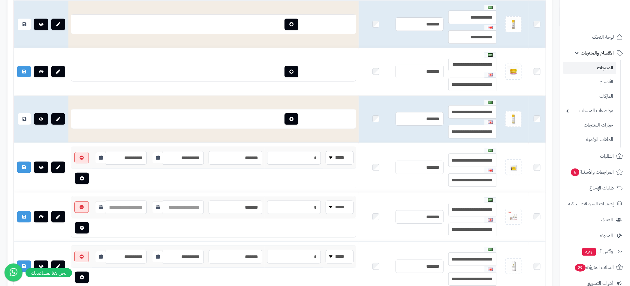
scroll to position [2331, 0]
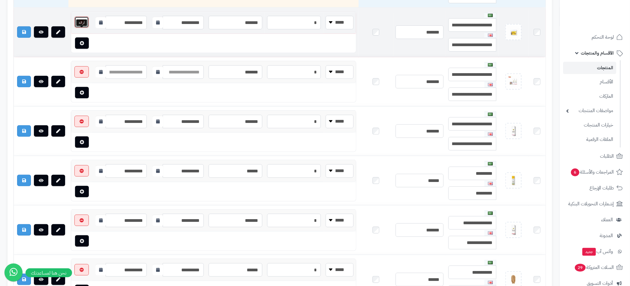
click at [83, 24] on icon "button" at bounding box center [82, 22] width 4 height 4
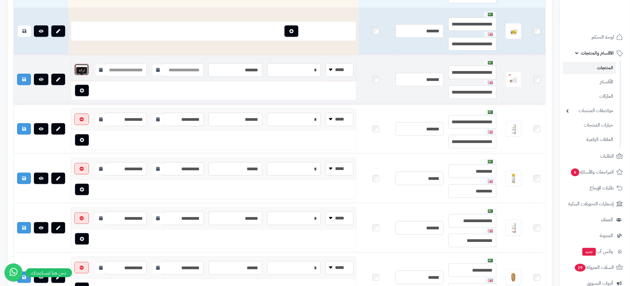
click at [83, 75] on button "button" at bounding box center [81, 69] width 14 height 11
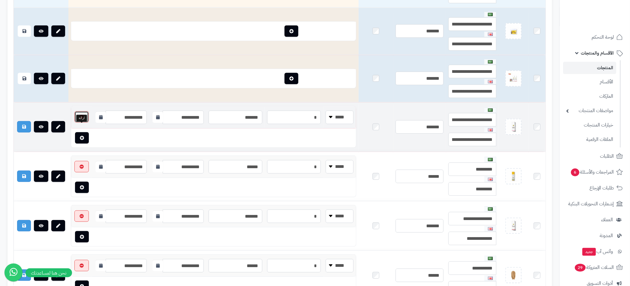
click at [84, 123] on button "button" at bounding box center [81, 116] width 14 height 11
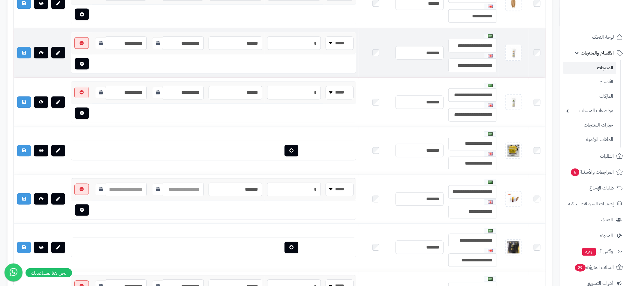
scroll to position [2466, 0]
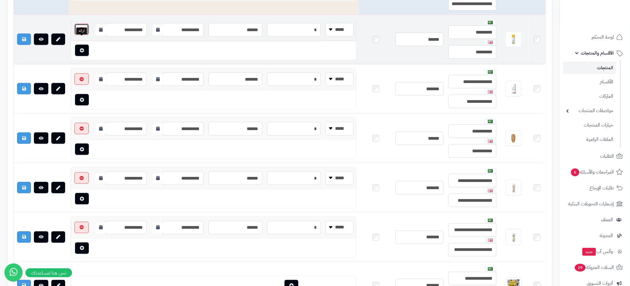
click at [82, 32] on icon "button" at bounding box center [82, 29] width 4 height 4
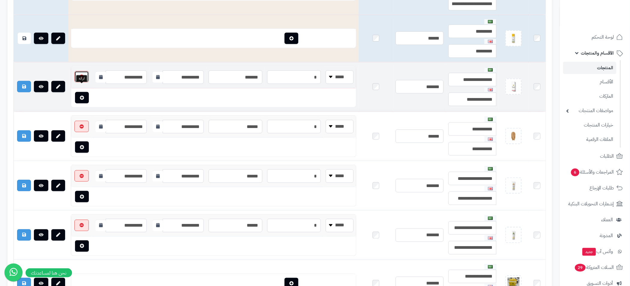
click at [80, 79] on icon "button" at bounding box center [82, 77] width 4 height 4
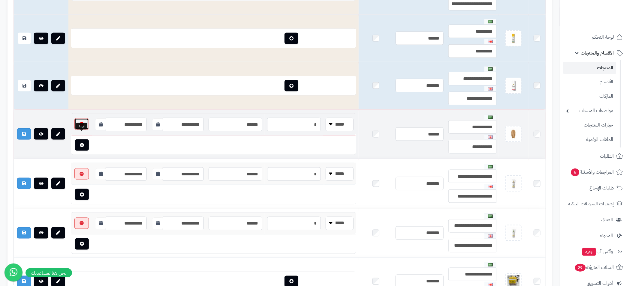
click at [81, 126] on icon "button" at bounding box center [82, 124] width 4 height 4
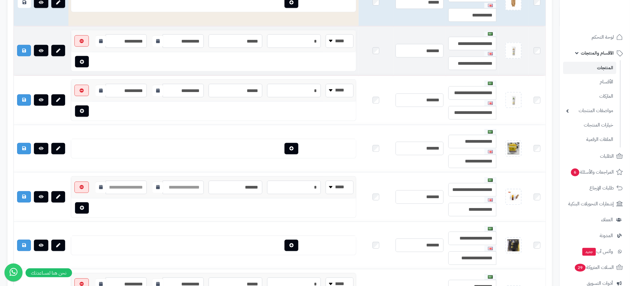
scroll to position [2601, 0]
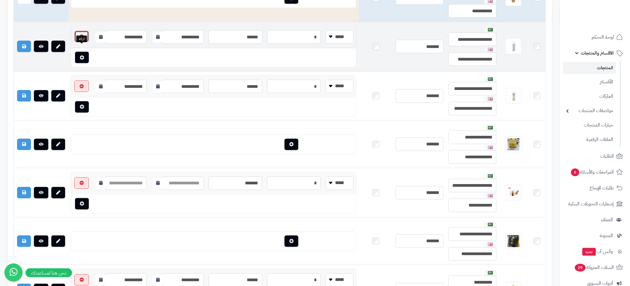
click at [84, 42] on button "button" at bounding box center [81, 36] width 14 height 11
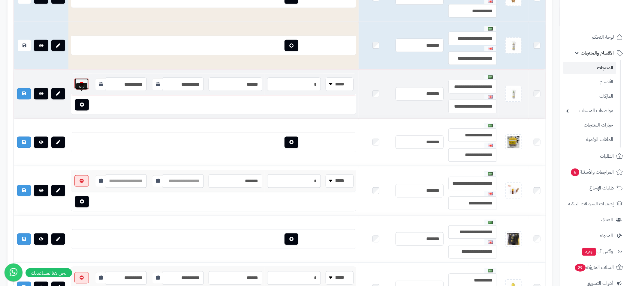
click at [85, 90] on button "button" at bounding box center [81, 83] width 14 height 11
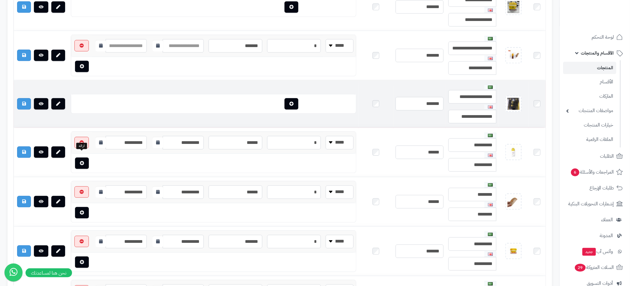
scroll to position [2736, 0]
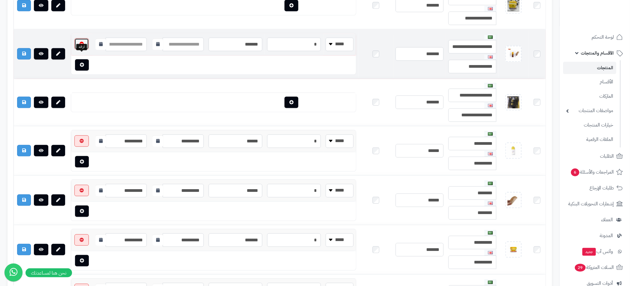
click at [81, 46] on icon "button" at bounding box center [82, 44] width 4 height 4
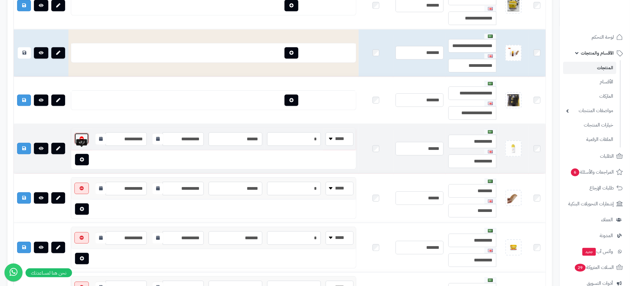
click at [83, 141] on icon "button" at bounding box center [82, 139] width 4 height 4
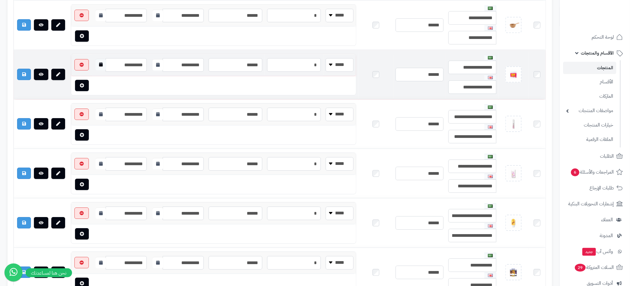
scroll to position [2871, 0]
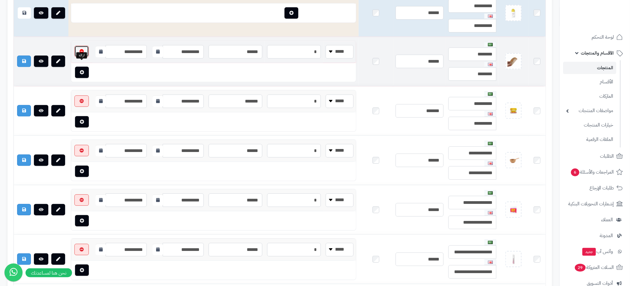
click at [83, 53] on icon "button" at bounding box center [82, 51] width 4 height 4
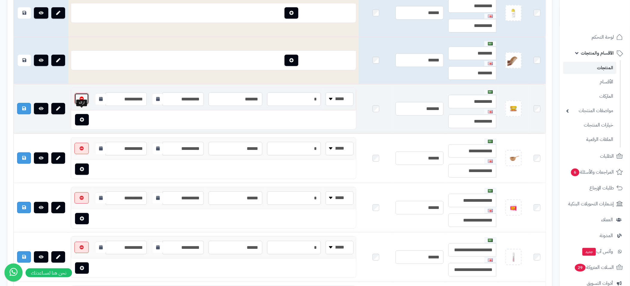
click at [84, 104] on button "button" at bounding box center [81, 98] width 14 height 11
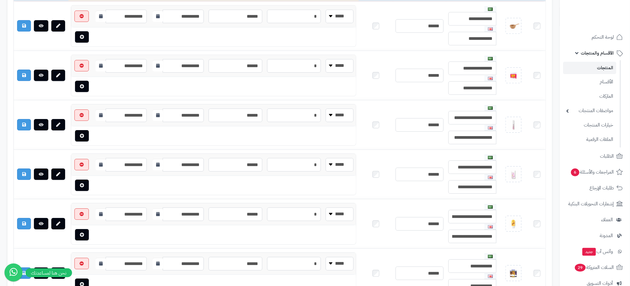
scroll to position [3006, 0]
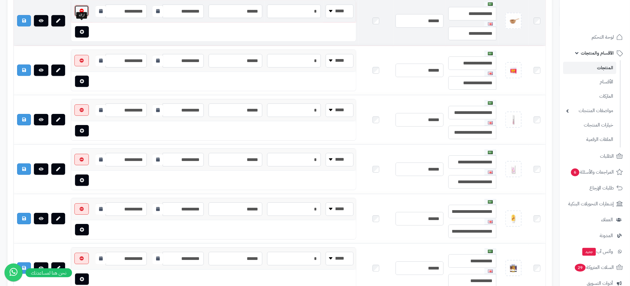
click at [85, 17] on button "button" at bounding box center [81, 10] width 14 height 11
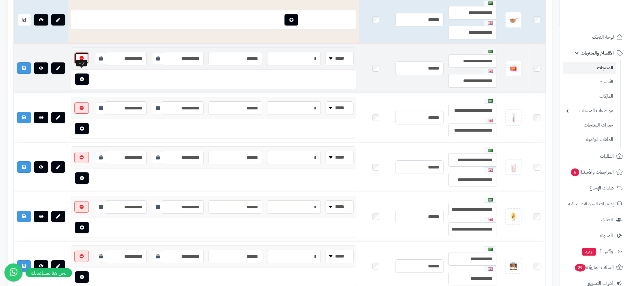
click at [85, 64] on button "button" at bounding box center [81, 58] width 14 height 11
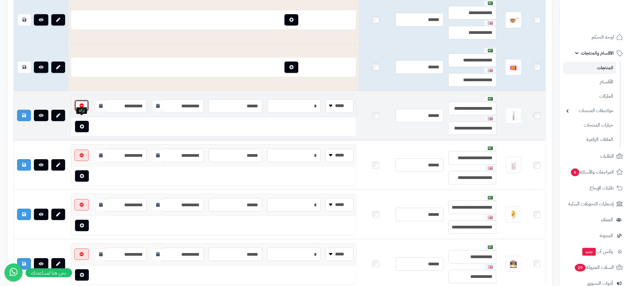
click at [82, 108] on icon "button" at bounding box center [82, 106] width 4 height 4
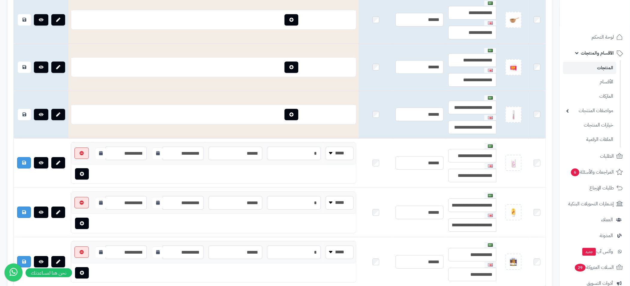
scroll to position [3087, 0]
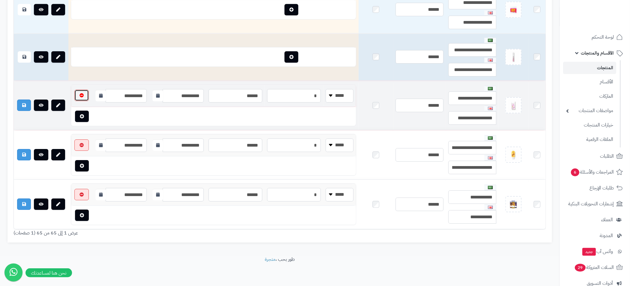
click at [85, 91] on button "button" at bounding box center [81, 95] width 14 height 11
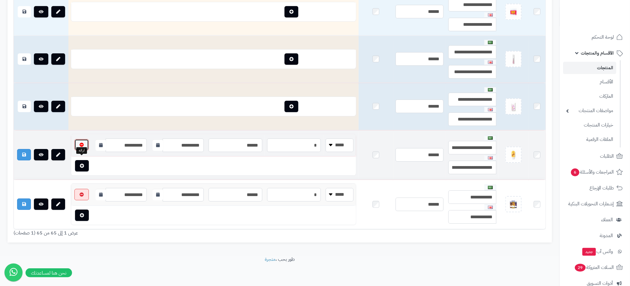
click at [83, 139] on button "button" at bounding box center [81, 144] width 14 height 11
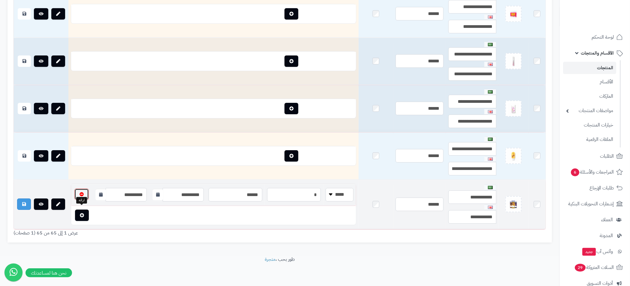
click at [84, 189] on button "button" at bounding box center [81, 194] width 14 height 11
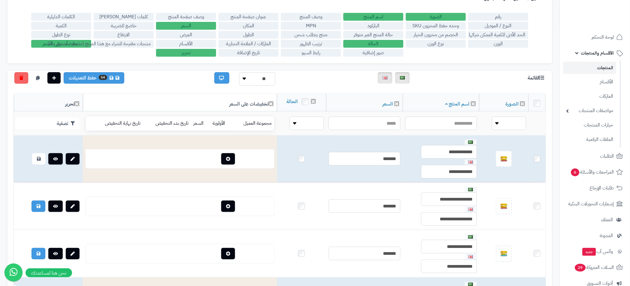
scroll to position [0, 0]
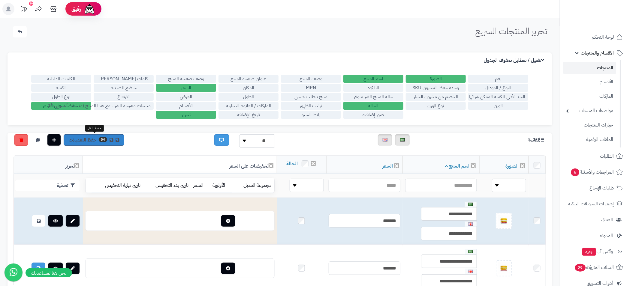
click at [83, 136] on link "54 حفظ التعديلات" at bounding box center [94, 139] width 61 height 11
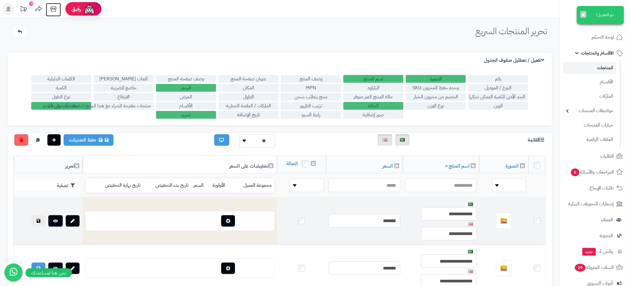
click at [56, 5] on icon at bounding box center [53, 9] width 12 height 12
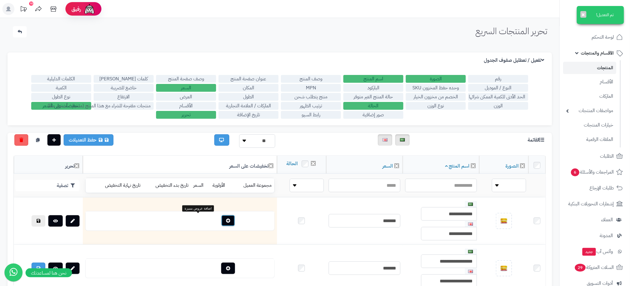
click at [226, 220] on icon "button" at bounding box center [228, 221] width 4 height 4
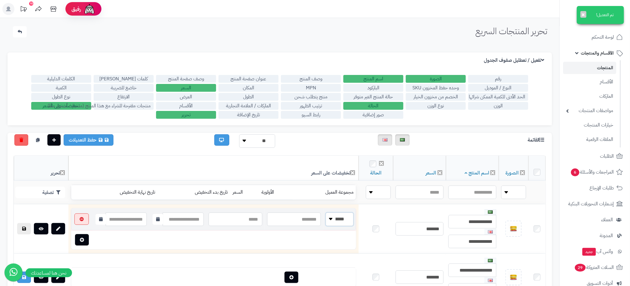
click at [330, 219] on select "*******" at bounding box center [340, 220] width 28 height 14
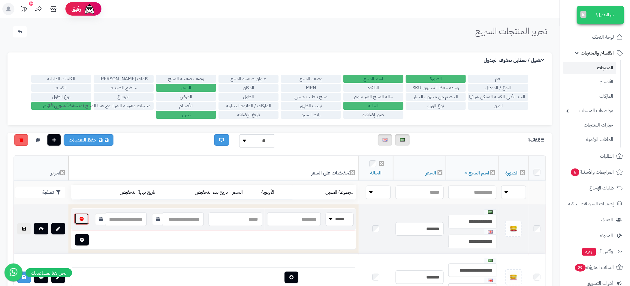
click at [83, 221] on button "button" at bounding box center [81, 218] width 14 height 11
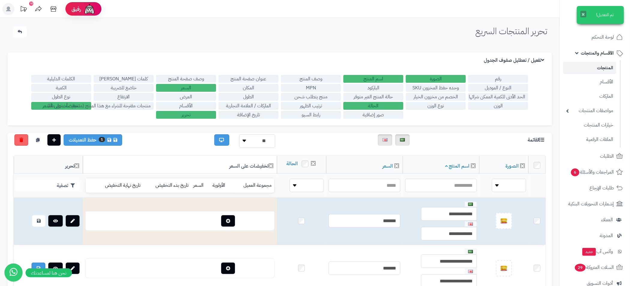
click at [583, 15] on button "×" at bounding box center [583, 14] width 6 height 7
click at [580, 54] on link "الأقسام والمنتجات" at bounding box center [594, 53] width 63 height 14
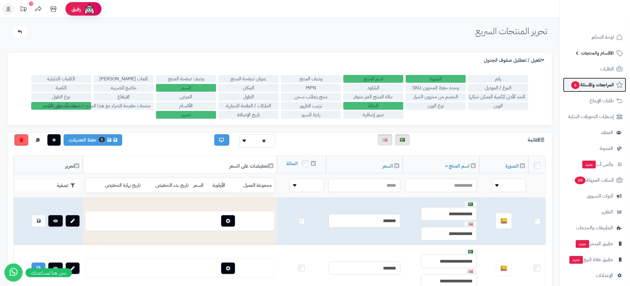
click at [601, 84] on span "المراجعات والأسئلة 6" at bounding box center [592, 85] width 43 height 8
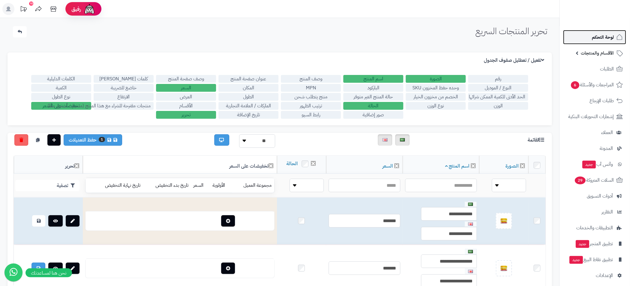
click at [610, 39] on span "لوحة التحكم" at bounding box center [603, 37] width 22 height 8
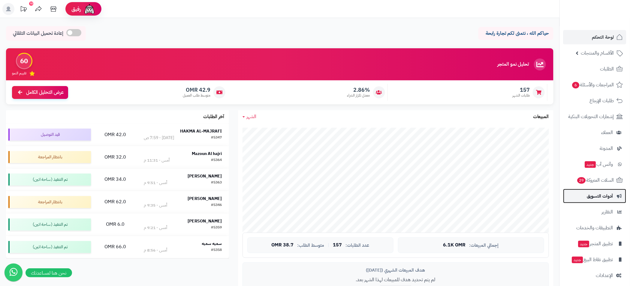
click at [601, 196] on span "أدوات التسويق" at bounding box center [600, 196] width 26 height 8
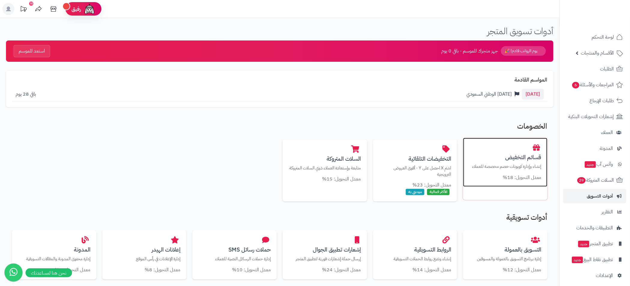
click at [523, 167] on p "إنشاء وإدارة كوبونات خصم مخصصة للعملاء" at bounding box center [505, 167] width 72 height 6
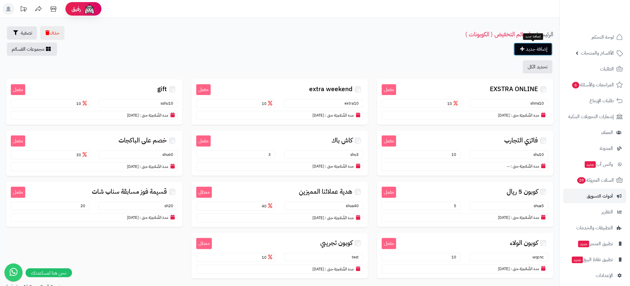
click at [531, 50] on link "إضافة جديد" at bounding box center [533, 49] width 39 height 13
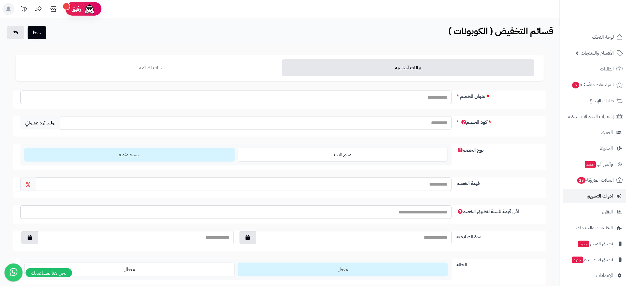
click at [421, 103] on input "عنوان الخصم" at bounding box center [235, 98] width 431 height 14
type input "**********"
click at [427, 127] on input "كود الخصم" at bounding box center [256, 123] width 392 height 14
type input "*"
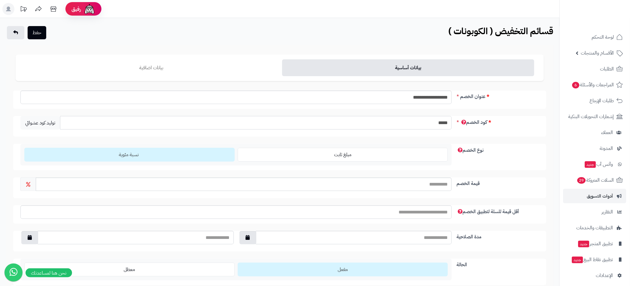
type input "*****"
click at [422, 188] on input "قيمة الخصم" at bounding box center [244, 185] width 416 height 14
click at [429, 186] on input "***" at bounding box center [244, 185] width 416 height 14
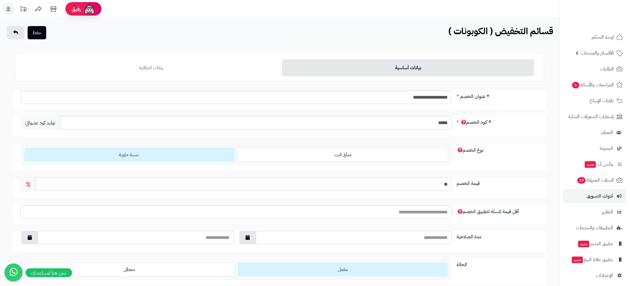
type input "**"
click at [513, 154] on div "نوع الخصم مبلغ ثابت نسبة مئوية" at bounding box center [279, 157] width 533 height 26
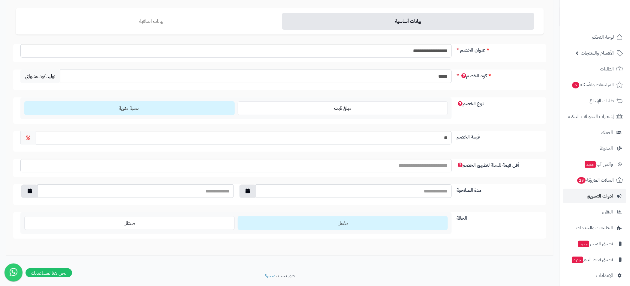
scroll to position [63, 0]
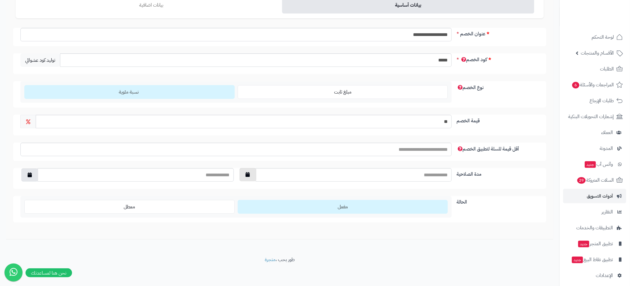
click at [251, 176] on button "button" at bounding box center [247, 174] width 17 height 13
type input "**********"
click at [288, 243] on td "26" at bounding box center [287, 242] width 11 height 9
click at [32, 175] on icon "button" at bounding box center [30, 174] width 4 height 5
click at [87, 248] on td "31" at bounding box center [90, 251] width 11 height 9
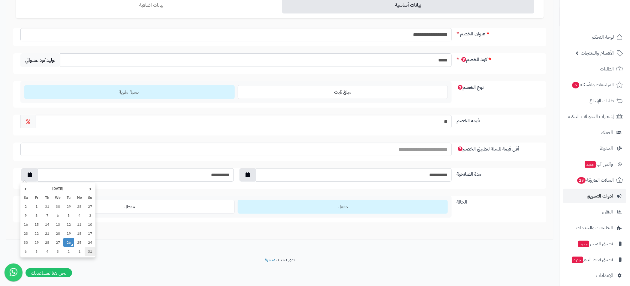
type input "**********"
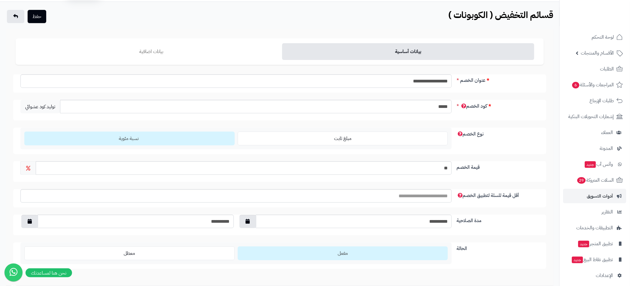
scroll to position [0, 0]
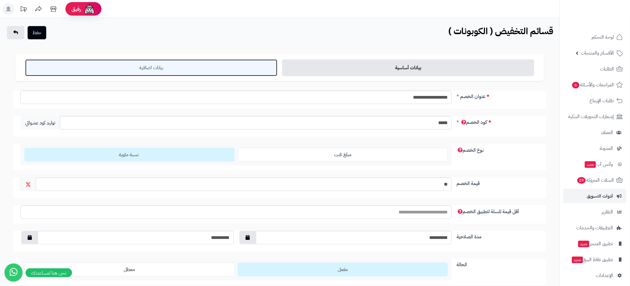
click at [170, 68] on link "بيانات اضافية" at bounding box center [151, 67] width 252 height 17
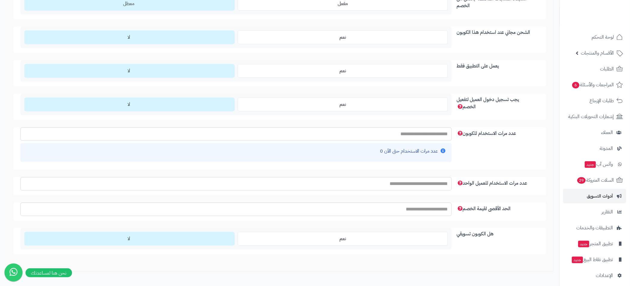
scroll to position [540, 0]
click at [432, 184] on input "عدد مرات الاستخدام للعميل الواحد" at bounding box center [235, 184] width 431 height 14
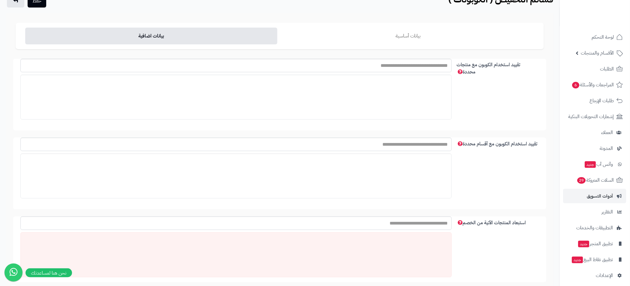
scroll to position [0, 0]
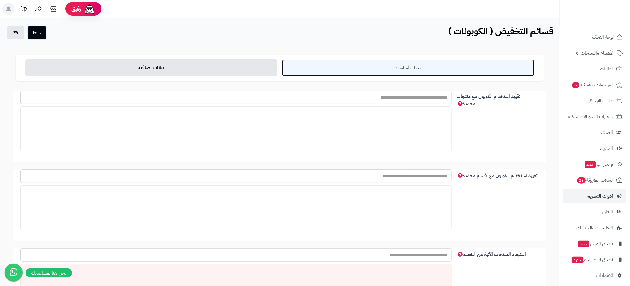
click at [395, 67] on link "بيانات أساسية" at bounding box center [408, 67] width 252 height 17
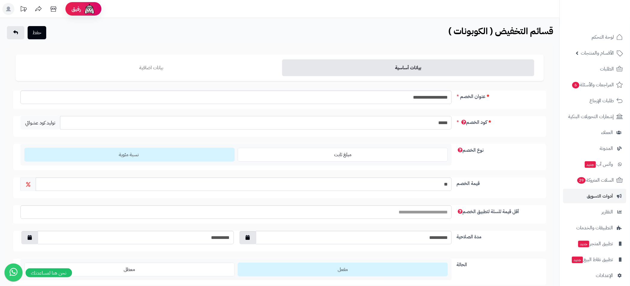
click at [440, 121] on input "*****" at bounding box center [256, 123] width 392 height 14
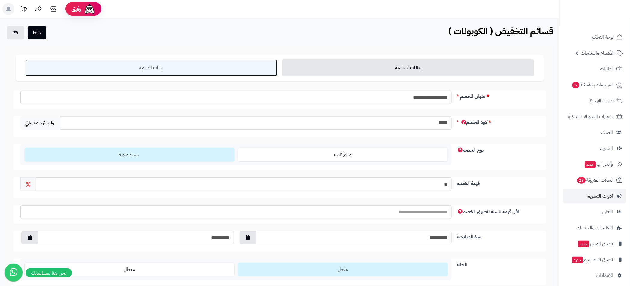
click at [183, 68] on link "بيانات اضافية" at bounding box center [151, 67] width 252 height 17
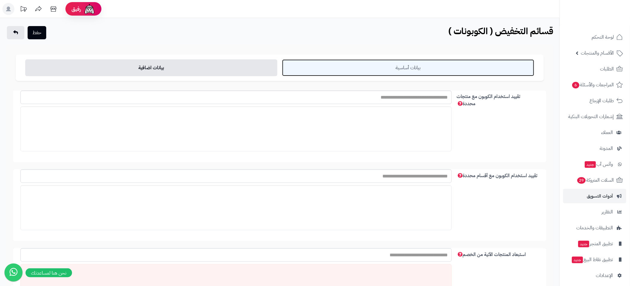
click at [414, 70] on link "بيانات أساسية" at bounding box center [408, 67] width 252 height 17
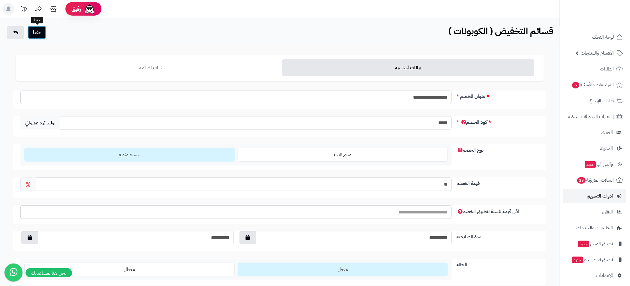
click at [44, 35] on button "حفظ" at bounding box center [37, 32] width 19 height 13
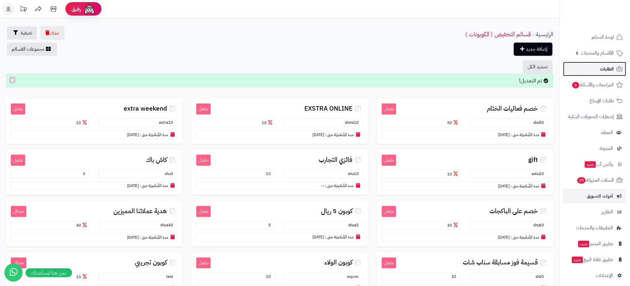
click at [606, 71] on span "الطلبات" at bounding box center [607, 69] width 14 height 8
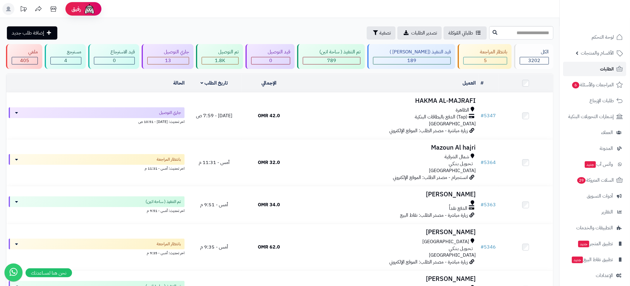
click at [605, 72] on span "الطلبات" at bounding box center [607, 69] width 14 height 8
click at [578, 57] on link "الأقسام والمنتجات" at bounding box center [594, 53] width 63 height 14
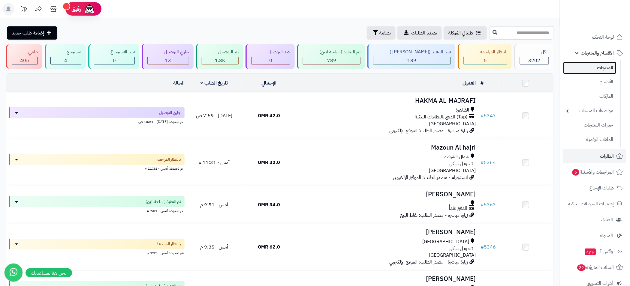
click at [605, 67] on link "المنتجات" at bounding box center [589, 68] width 53 height 12
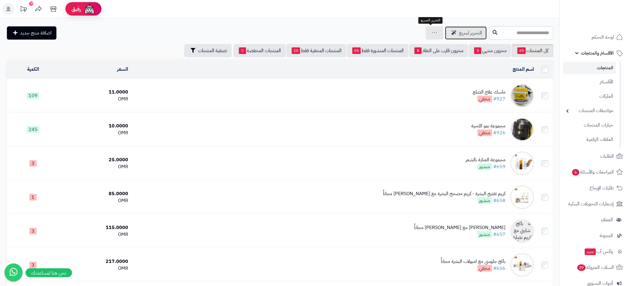
click at [459, 35] on span "التحرير لسريع" at bounding box center [470, 32] width 23 height 7
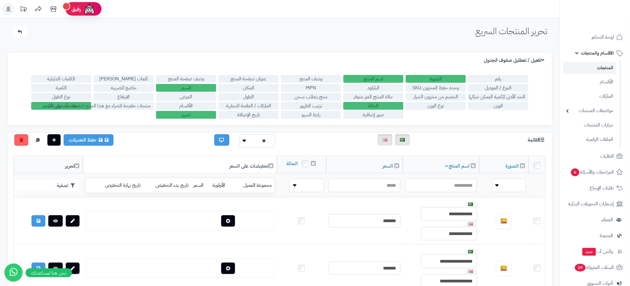
click at [39, 107] on label "تخفيضات على السعر" at bounding box center [61, 106] width 60 height 8
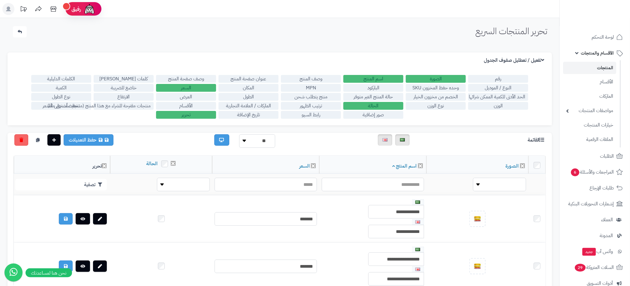
click at [94, 109] on label "منتجات مقترحة للشراء مع هذا المنتج (منتجات تُشترى معًا)" at bounding box center [124, 106] width 60 height 8
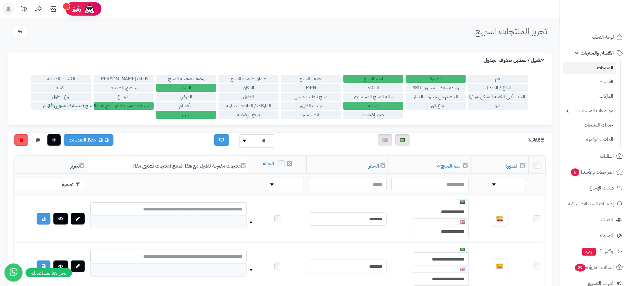
click at [33, 103] on label "تخفيضات على السعر" at bounding box center [61, 106] width 60 height 8
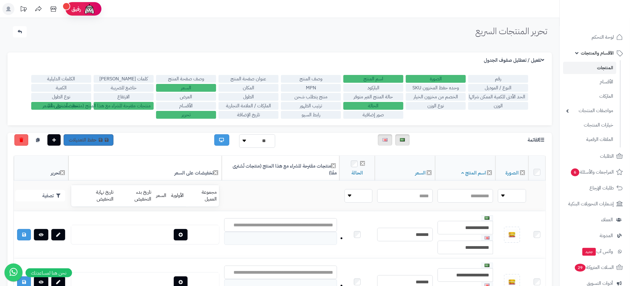
scroll to position [135, 0]
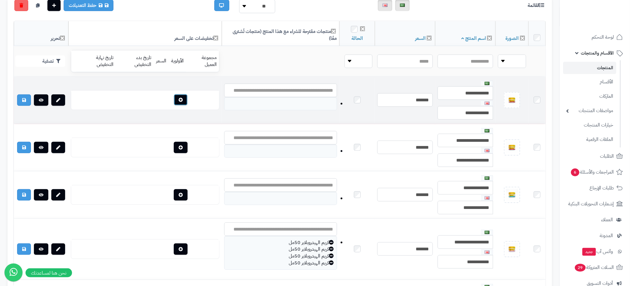
click at [174, 101] on button "button" at bounding box center [181, 99] width 14 height 11
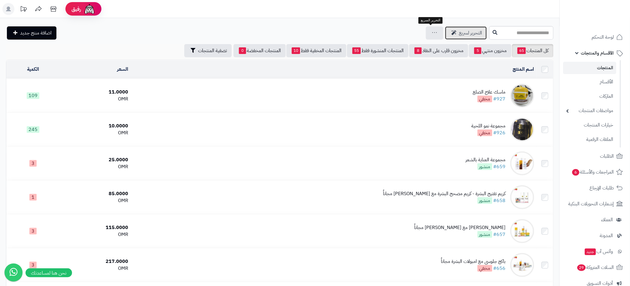
click at [459, 34] on span "التحرير لسريع" at bounding box center [470, 32] width 23 height 7
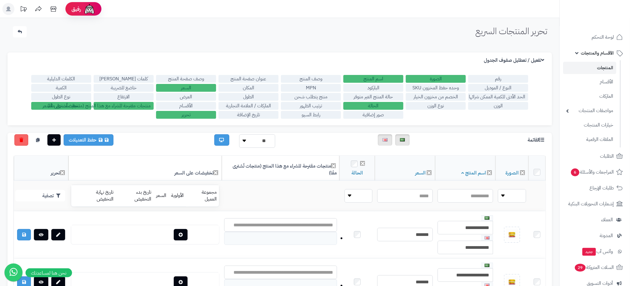
click at [601, 69] on link "المنتجات" at bounding box center [589, 68] width 53 height 12
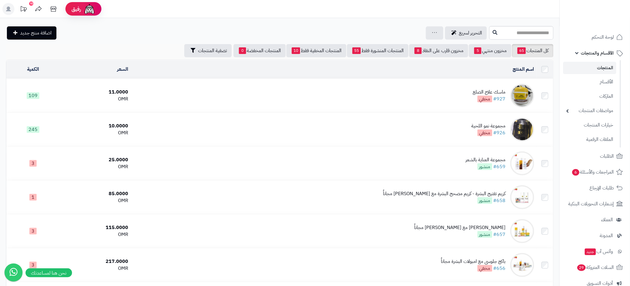
click at [593, 65] on link "المنتجات" at bounding box center [589, 68] width 53 height 12
click at [459, 32] on span "التحرير لسريع" at bounding box center [470, 32] width 23 height 7
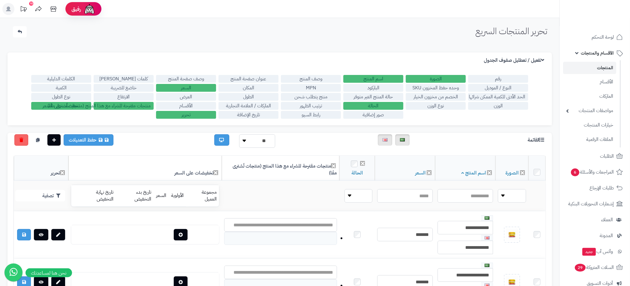
click at [608, 66] on link "المنتجات" at bounding box center [589, 68] width 53 height 12
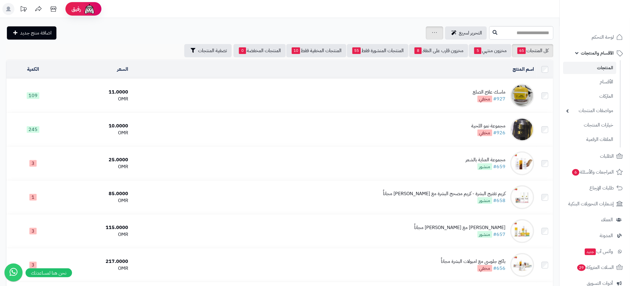
click at [432, 31] on icon at bounding box center [434, 33] width 5 height 4
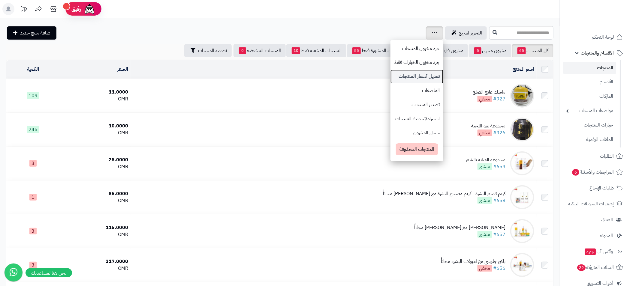
click at [395, 76] on link "تعديل أسعار المنتجات" at bounding box center [416, 77] width 53 height 14
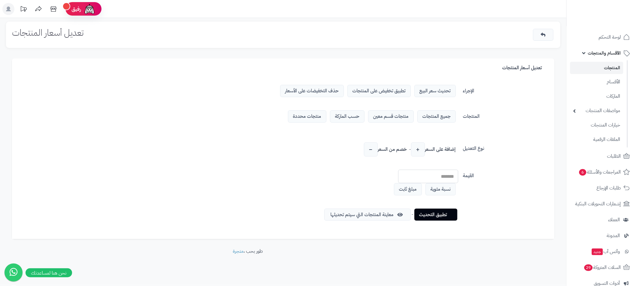
click at [386, 93] on span "تطبيق تخفيض على المنتجات" at bounding box center [378, 91] width 63 height 12
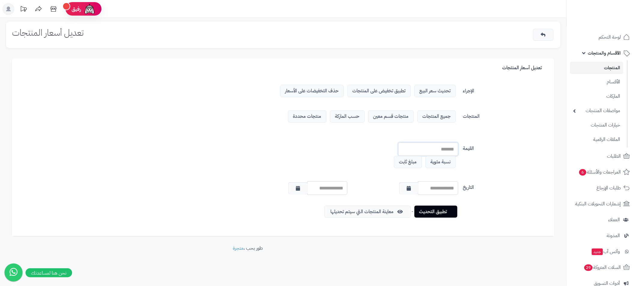
click at [444, 149] on input "number" at bounding box center [428, 150] width 60 height 14
type input "**"
click at [410, 187] on button "button" at bounding box center [407, 188] width 17 height 12
type input "**********"
click at [442, 256] on td "26" at bounding box center [440, 256] width 11 height 9
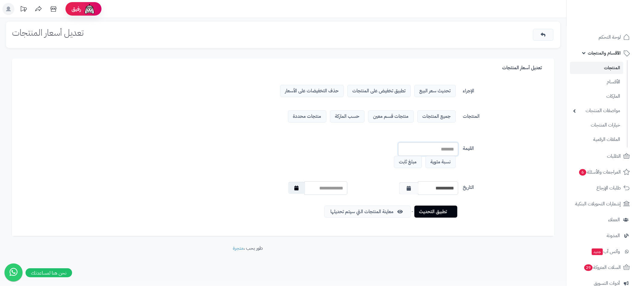
click at [296, 189] on icon "button" at bounding box center [296, 188] width 4 height 5
click at [354, 267] on td "31" at bounding box center [352, 265] width 11 height 9
type input "**********"
type input "**"
click at [379, 214] on link "معاينة المنتجات التي سيتم تحديثها" at bounding box center [368, 212] width 83 height 12
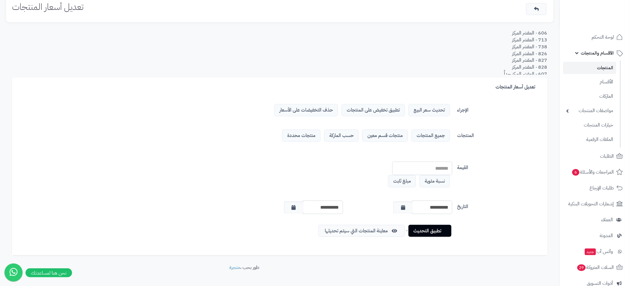
scroll to position [40, 0]
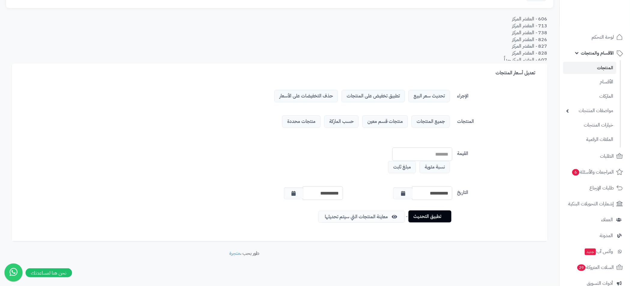
click at [430, 219] on link "تطبيق التحديث" at bounding box center [429, 217] width 43 height 12
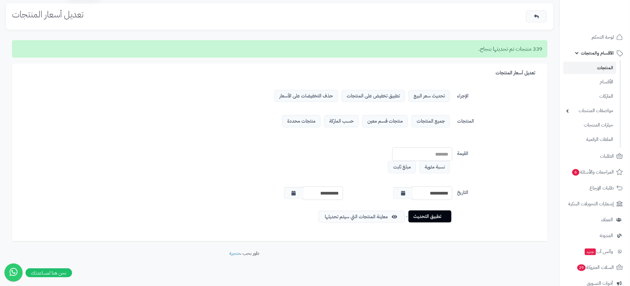
scroll to position [18, 0]
click at [430, 213] on link "تطبيق التحديث" at bounding box center [429, 217] width 43 height 12
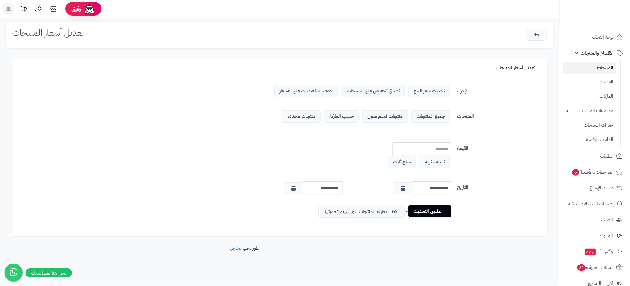
scroll to position [0, 0]
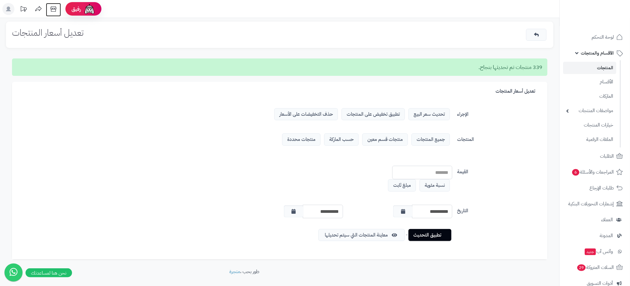
click at [58, 13] on icon at bounding box center [53, 9] width 12 height 12
click at [473, 264] on div "تعديل أسعار المنتجات 339 منتجات تم تحديثها بنجاح. تعديل أسعار المنتجات الإجراء …" at bounding box center [279, 161] width 559 height 287
click at [552, 77] on div "339 منتجات تم تحديثها بنجاح. تعديل أسعار المنتجات الإجراء تحديث سعر البيع تطبيق…" at bounding box center [279, 158] width 547 height 204
click at [543, 34] on link at bounding box center [537, 35] width 17 height 12
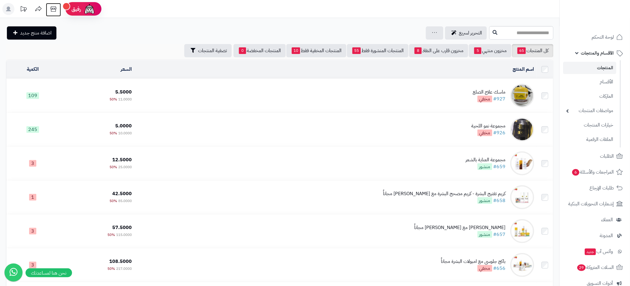
click at [54, 9] on icon at bounding box center [53, 9] width 12 height 12
click at [426, 27] on div "جرد مخزون المنتجات جرد مخزون الخيارات فقط تعديل أسعار المنتجات الملصقات تصدير ا…" at bounding box center [434, 32] width 17 height 13
click at [432, 31] on icon at bounding box center [434, 33] width 5 height 4
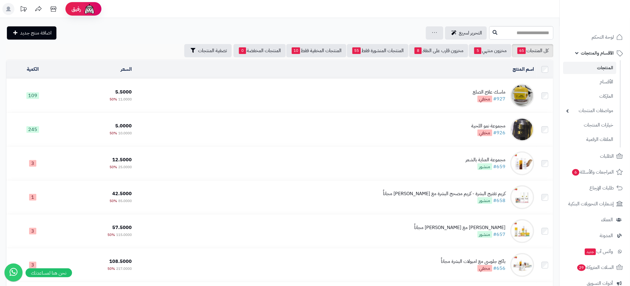
click at [604, 70] on link "المنتجات" at bounding box center [589, 68] width 53 height 12
click at [55, 8] on icon at bounding box center [53, 9] width 12 height 12
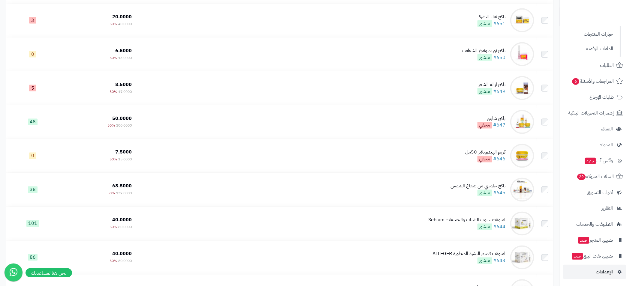
scroll to position [540, 0]
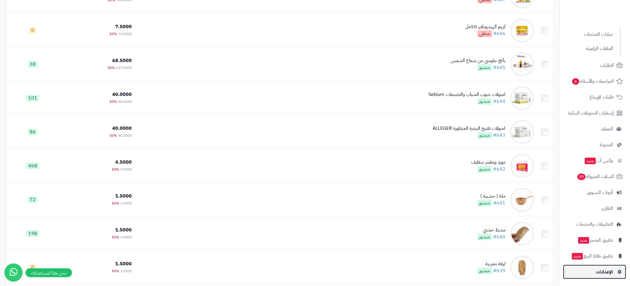
click at [604, 271] on span "الإعدادات" at bounding box center [604, 272] width 17 height 8
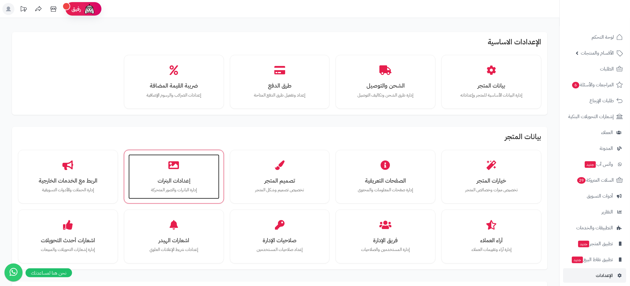
click at [184, 170] on div "إعدادات البنرات إدارة البانرات والصور المتحركة" at bounding box center [173, 177] width 91 height 45
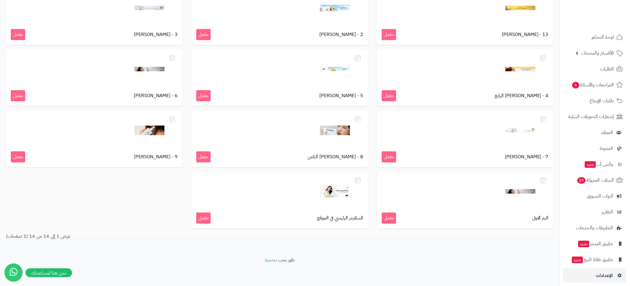
scroll to position [132, 0]
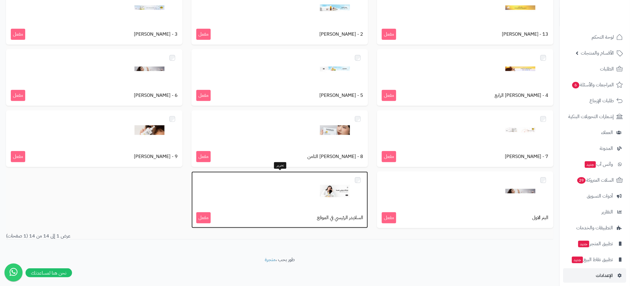
click at [292, 187] on div at bounding box center [279, 191] width 167 height 30
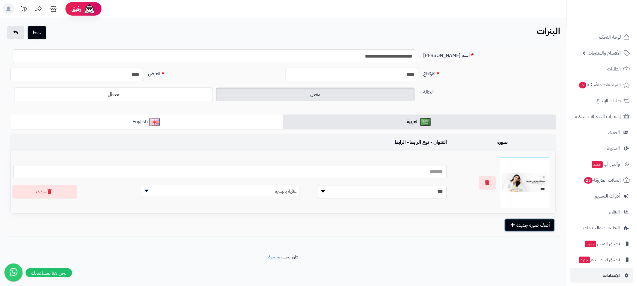
click at [518, 226] on button "أضف صورة جديدة" at bounding box center [529, 225] width 50 height 13
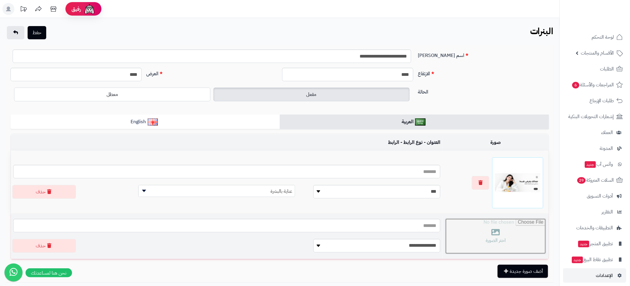
click at [459, 235] on input "file" at bounding box center [495, 236] width 101 height 35
type input "**********"
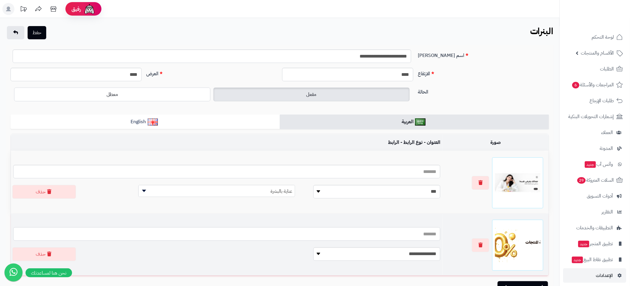
click at [395, 234] on input "text" at bounding box center [226, 234] width 427 height 14
click at [393, 258] on select "**********" at bounding box center [376, 255] width 127 height 14
select select "**********"
click at [313, 248] on select "**********" at bounding box center [376, 255] width 127 height 14
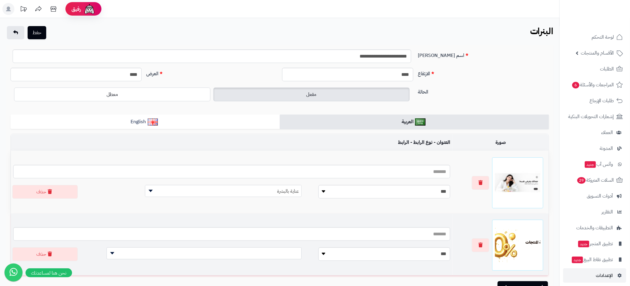
click at [266, 253] on span at bounding box center [204, 254] width 195 height 12
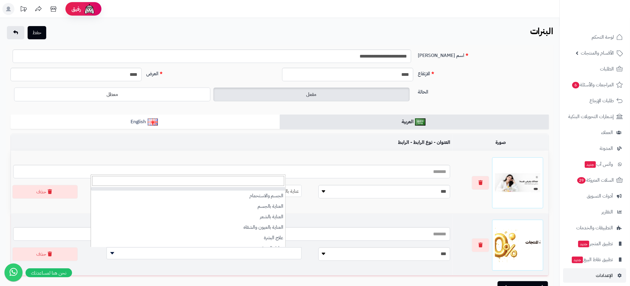
type input "*"
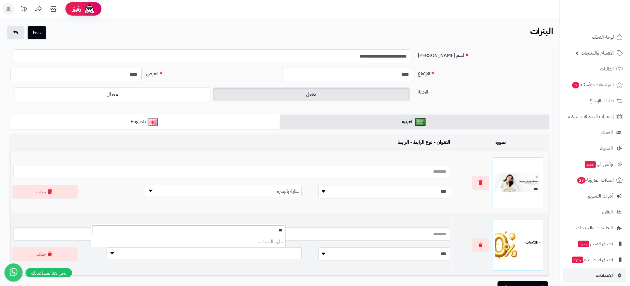
type input "*"
click at [271, 248] on span at bounding box center [204, 254] width 195 height 12
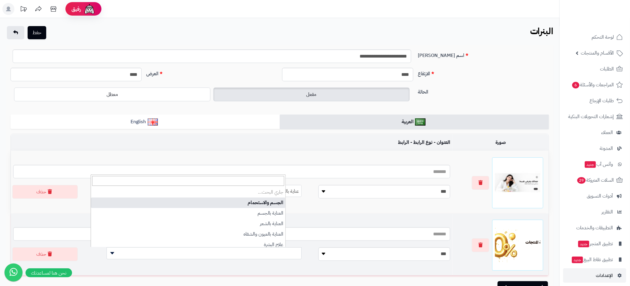
click at [274, 256] on span at bounding box center [204, 254] width 195 height 12
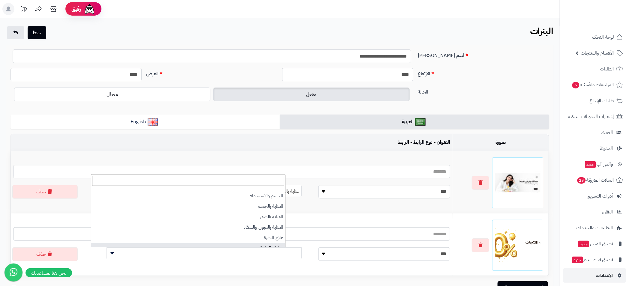
select select "***"
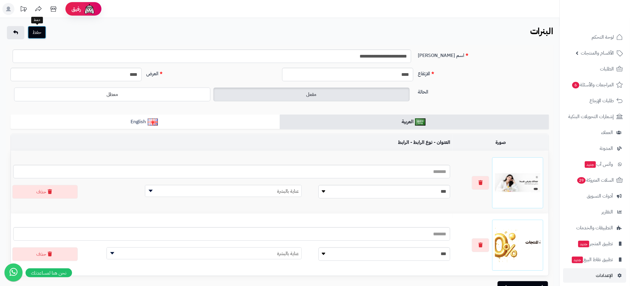
click at [37, 38] on button "حفظ" at bounding box center [37, 32] width 19 height 13
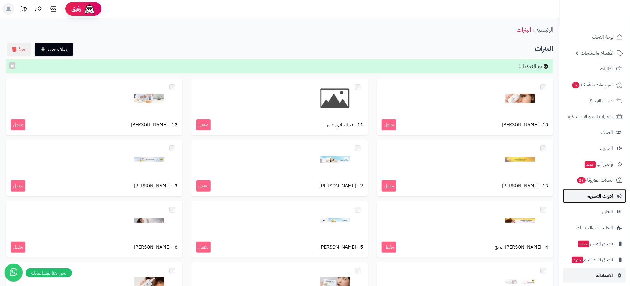
click at [607, 196] on span "أدوات التسويق" at bounding box center [600, 196] width 26 height 8
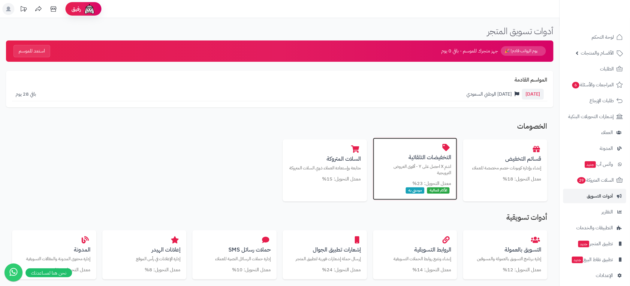
click at [421, 161] on h3 "التخفيضات التلقائية" at bounding box center [415, 157] width 72 height 6
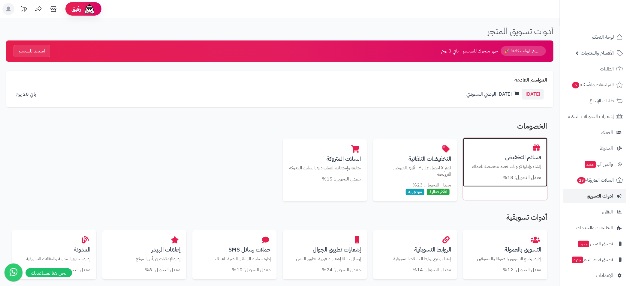
click at [508, 161] on h3 "قسائم التخفيض" at bounding box center [505, 157] width 72 height 6
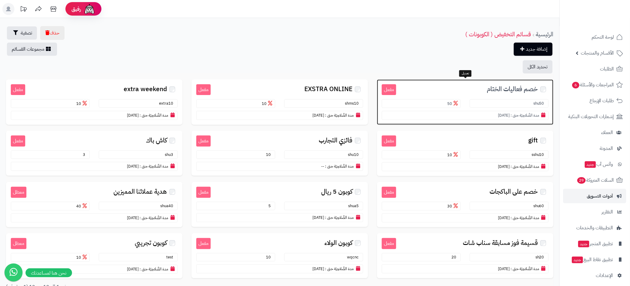
click at [439, 86] on h3 "خصم فعاليات الختام" at bounding box center [472, 88] width 152 height 9
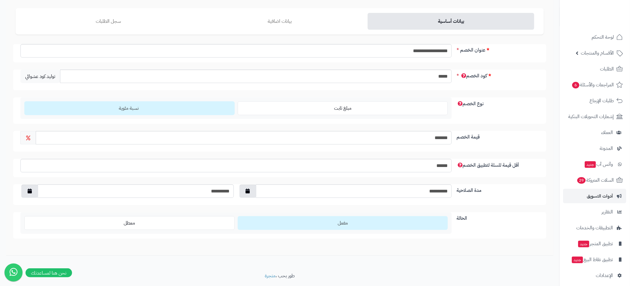
scroll to position [63, 0]
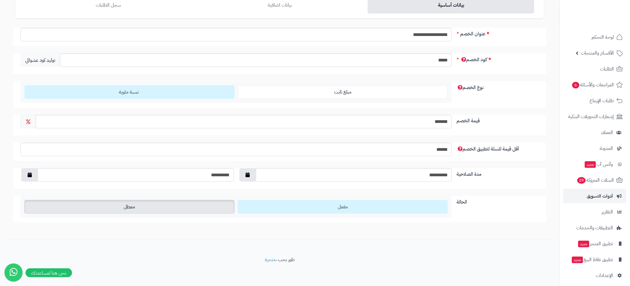
click at [168, 209] on label "معطل" at bounding box center [129, 207] width 210 height 14
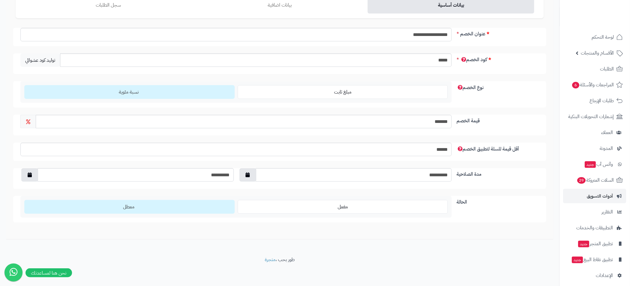
scroll to position [0, 0]
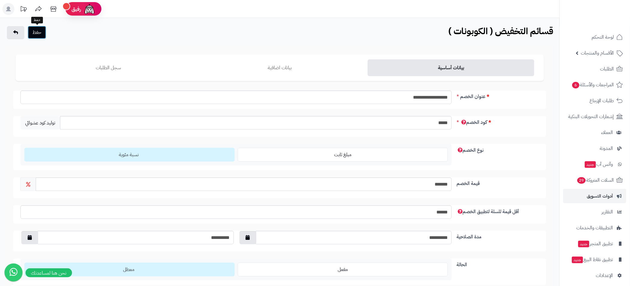
click at [37, 34] on button "حفظ" at bounding box center [37, 32] width 19 height 13
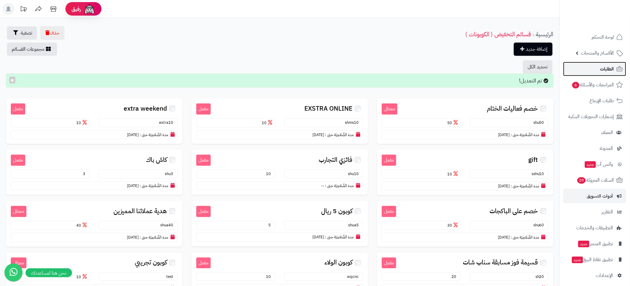
click at [611, 70] on span "الطلبات" at bounding box center [607, 69] width 14 height 8
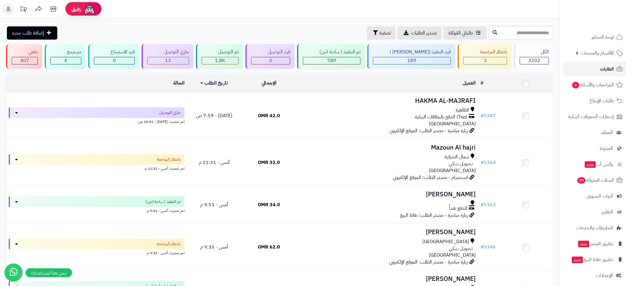
click at [611, 70] on span "الطلبات" at bounding box center [607, 69] width 14 height 8
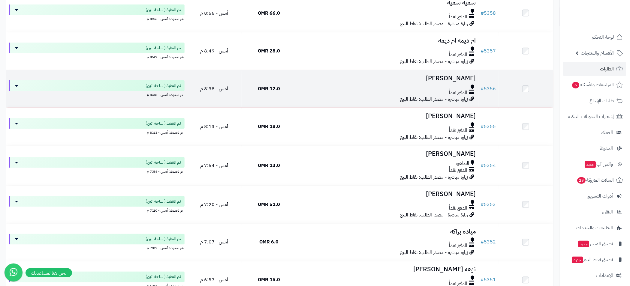
scroll to position [270, 0]
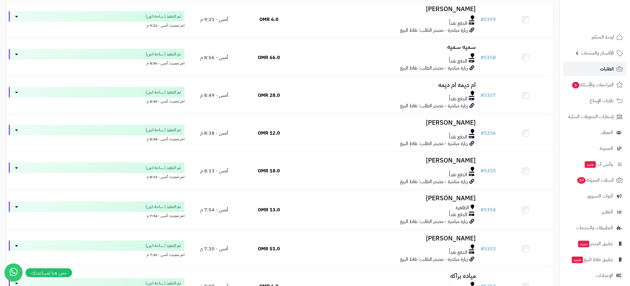
click at [605, 70] on span "الطلبات" at bounding box center [607, 69] width 14 height 8
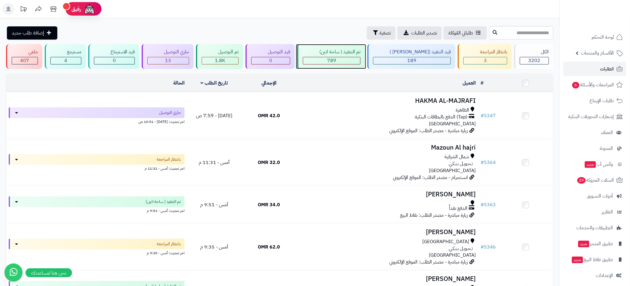
click at [336, 62] on span "789" at bounding box center [331, 60] width 9 height 7
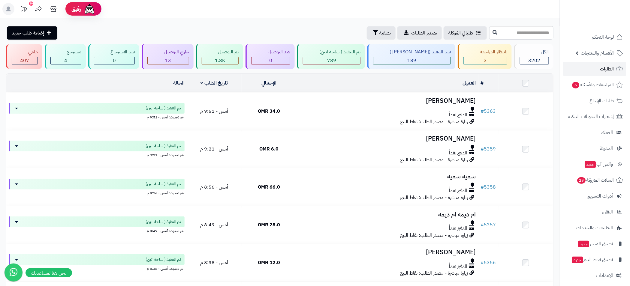
click at [592, 65] on link "الطلبات" at bounding box center [594, 69] width 63 height 14
